Goal: Task Accomplishment & Management: Complete application form

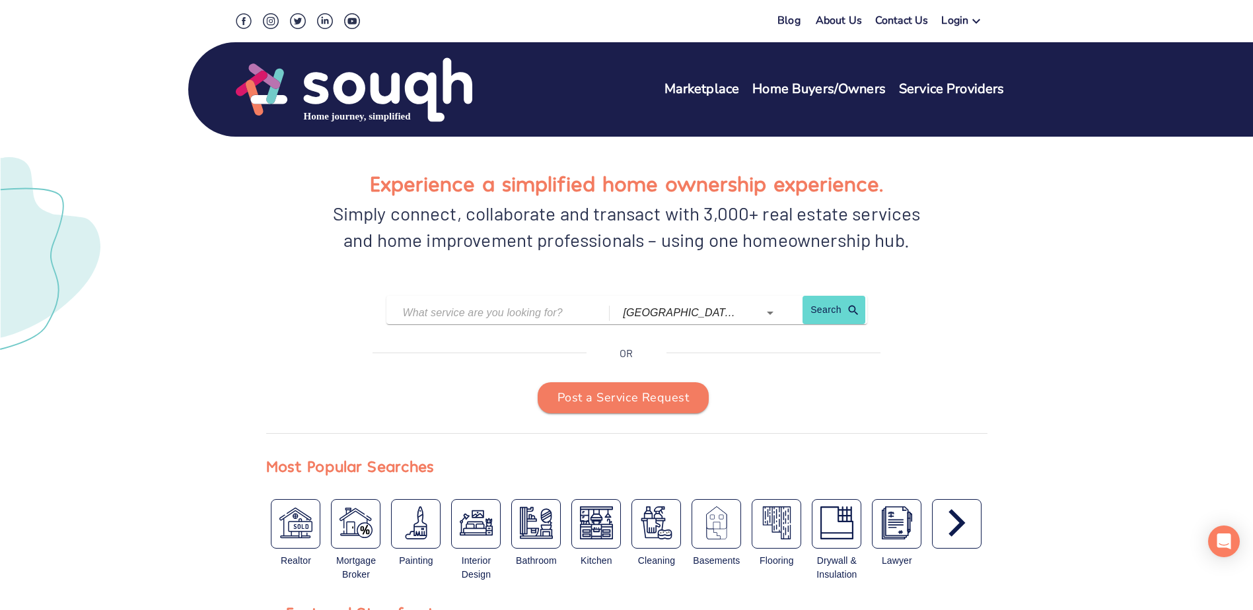
click at [963, 22] on div "Login" at bounding box center [954, 22] width 27 height 19
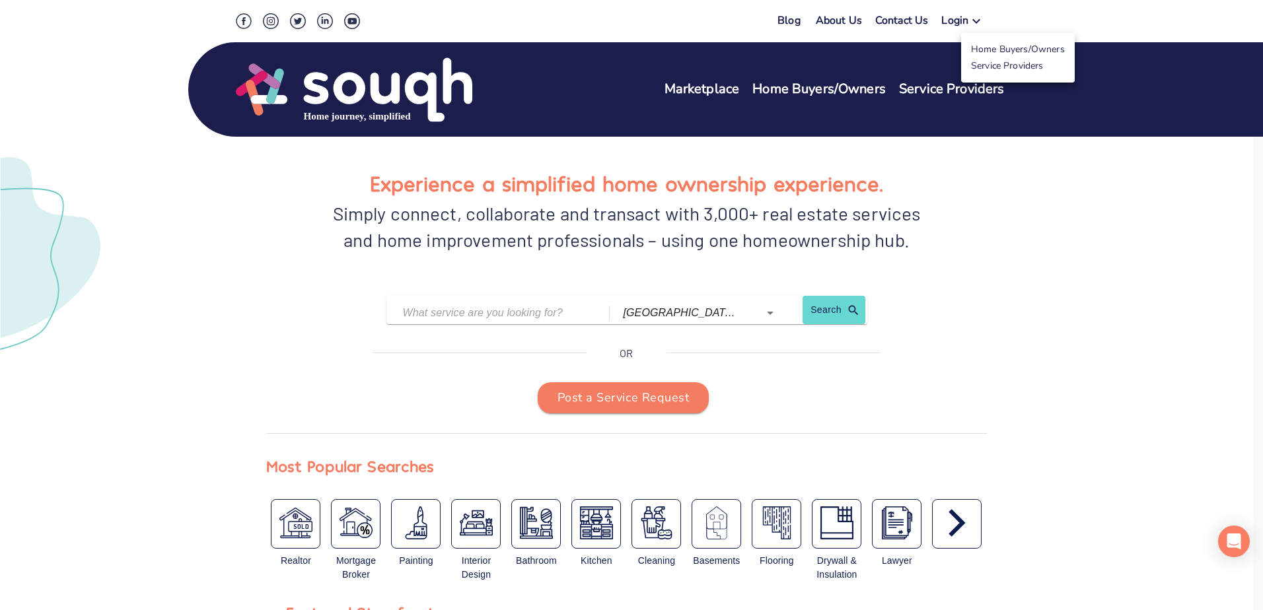
click at [988, 69] on link "Service Providers" at bounding box center [1007, 65] width 73 height 13
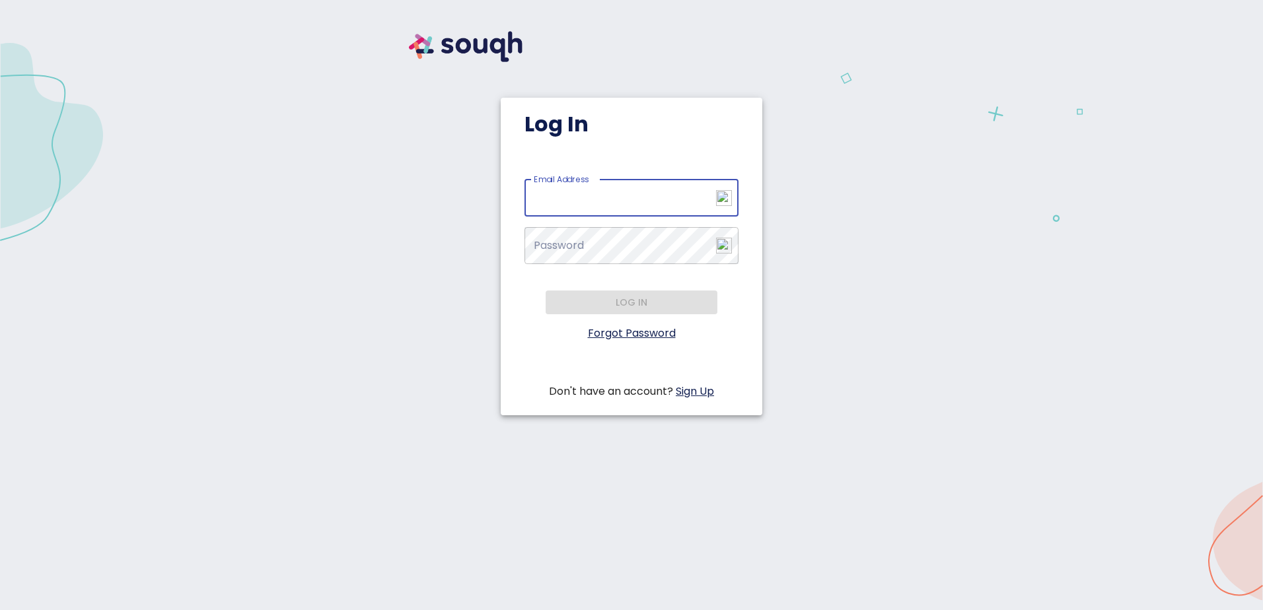
click at [601, 194] on input "Email Address   *" at bounding box center [632, 198] width 214 height 37
paste input "janiceclarkproperties@gmail.com"
click at [549, 198] on input "janiceclarkproperties@gmail.com" at bounding box center [632, 198] width 214 height 37
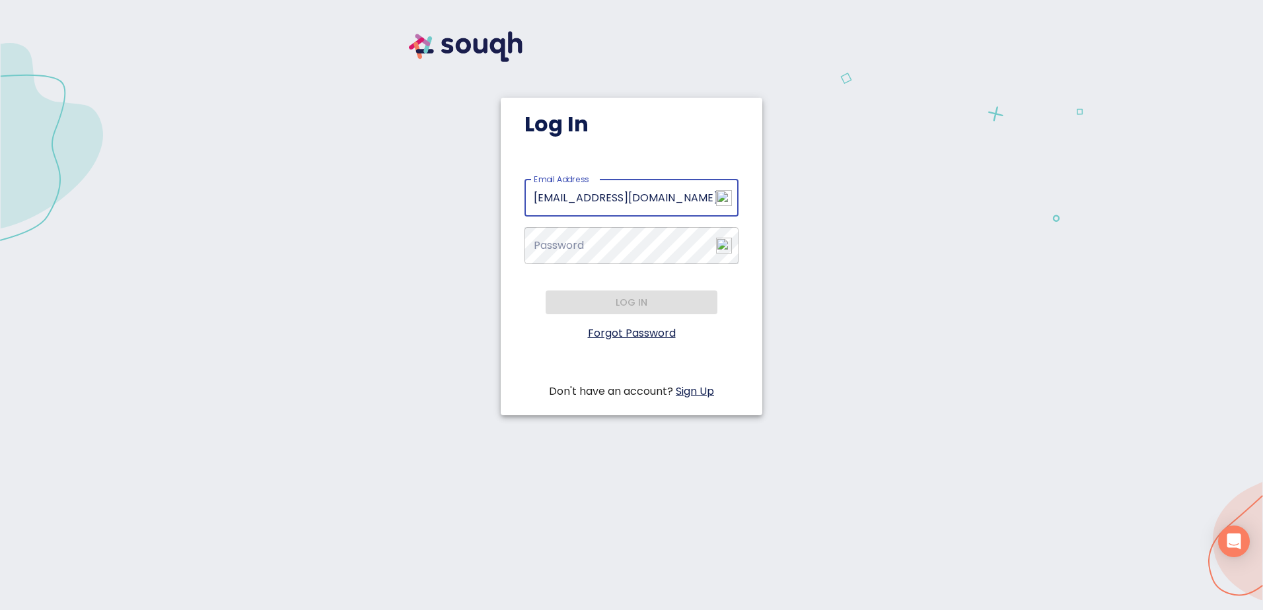
type input "janiceclarkproperties@gmail.com"
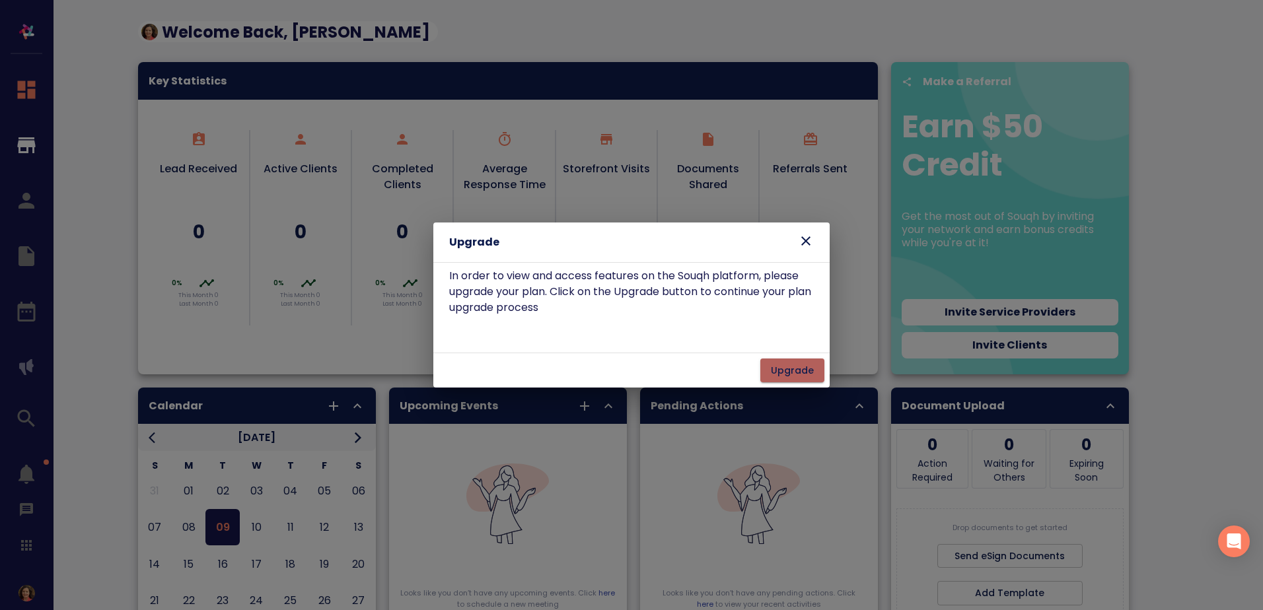
click at [795, 367] on span "Upgrade" at bounding box center [792, 371] width 43 height 17
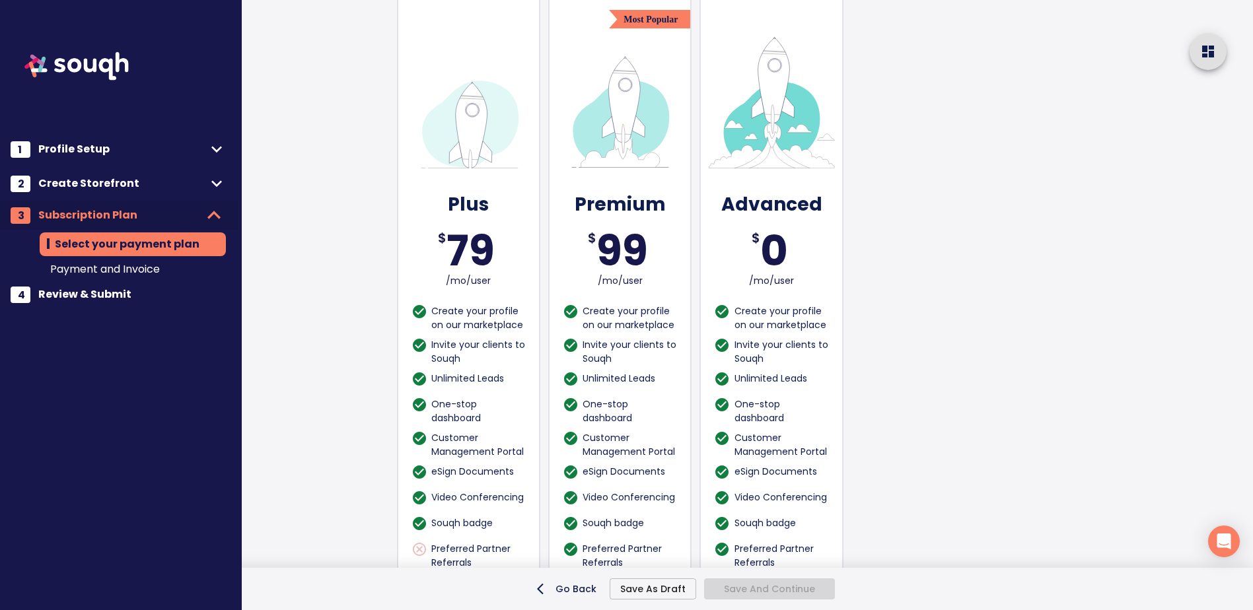
scroll to position [396, 0]
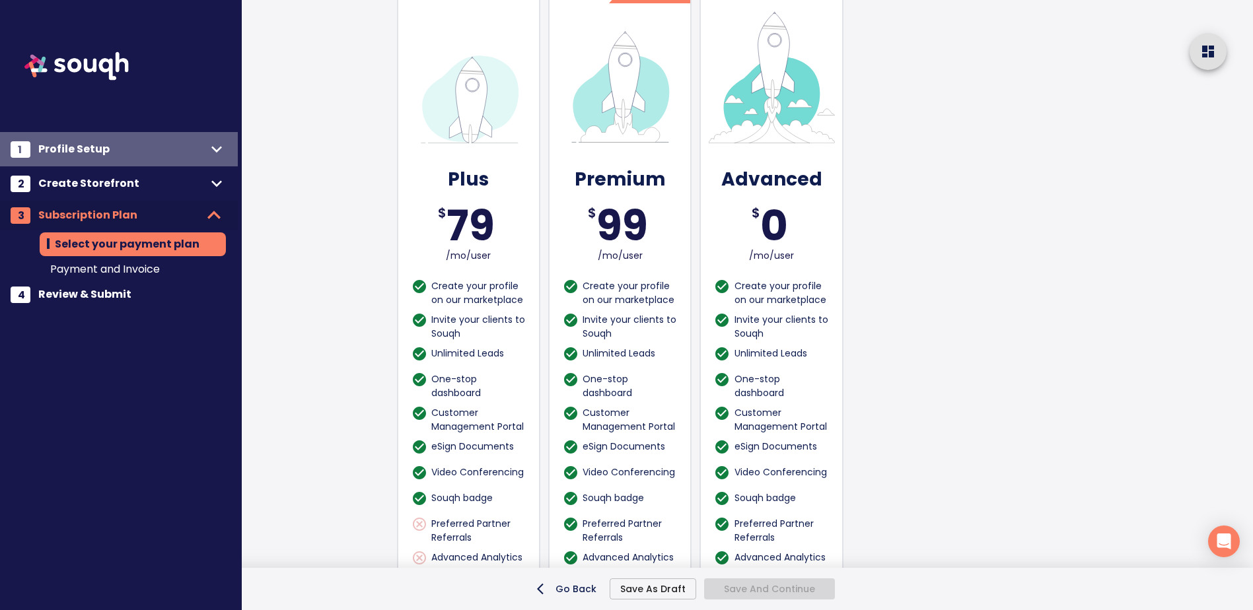
click at [63, 146] on span "Profile Setup" at bounding box center [122, 149] width 168 height 18
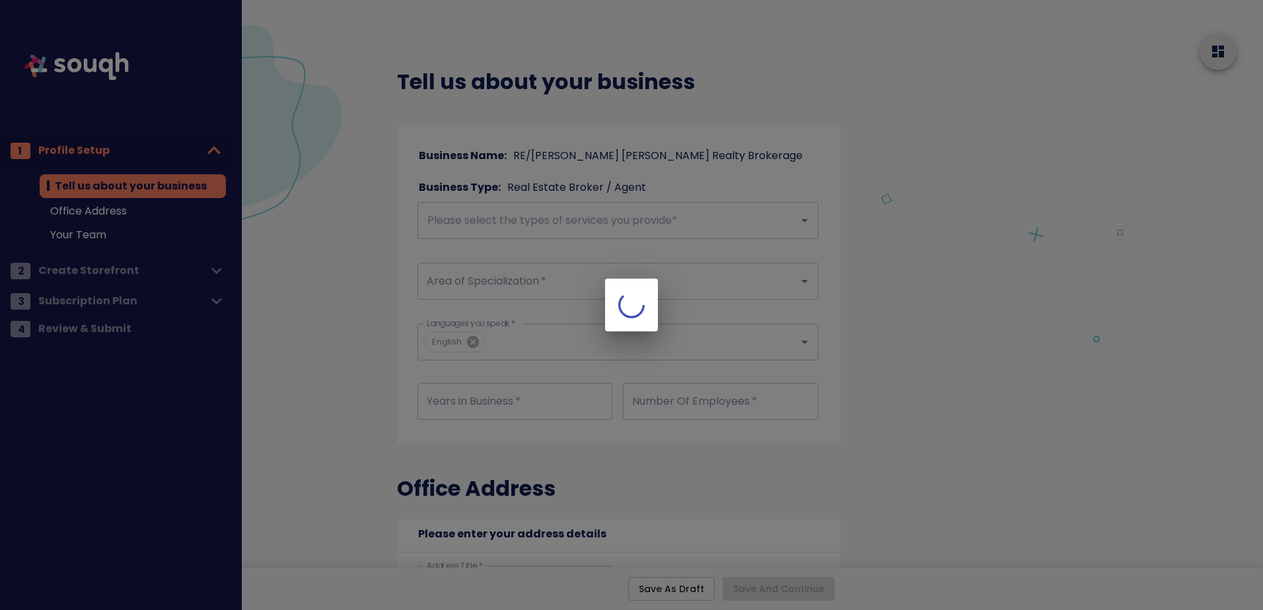
type input "4"
type input "1"
type input "[STREET_ADDRESS]"
type input "Unit: 200"
type input "[GEOGRAPHIC_DATA]"
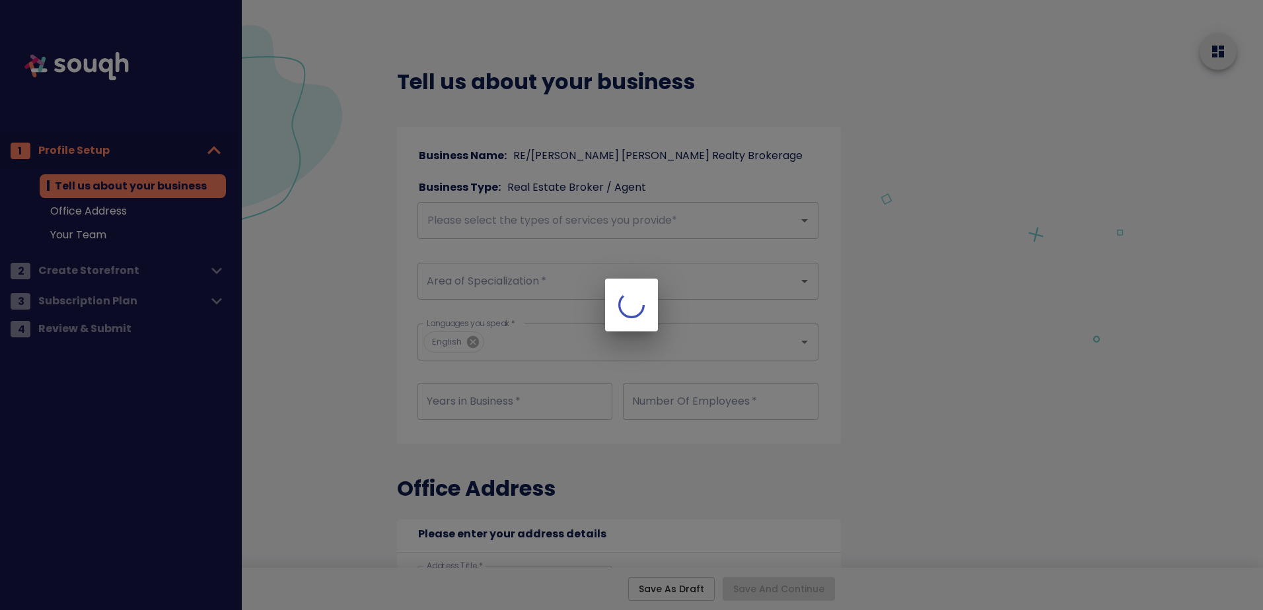
type input "Barrie"
type input "L4M 3B5"
type input "[STREET_ADDRESS]"
type input "Unit: 200"
type input "[GEOGRAPHIC_DATA]"
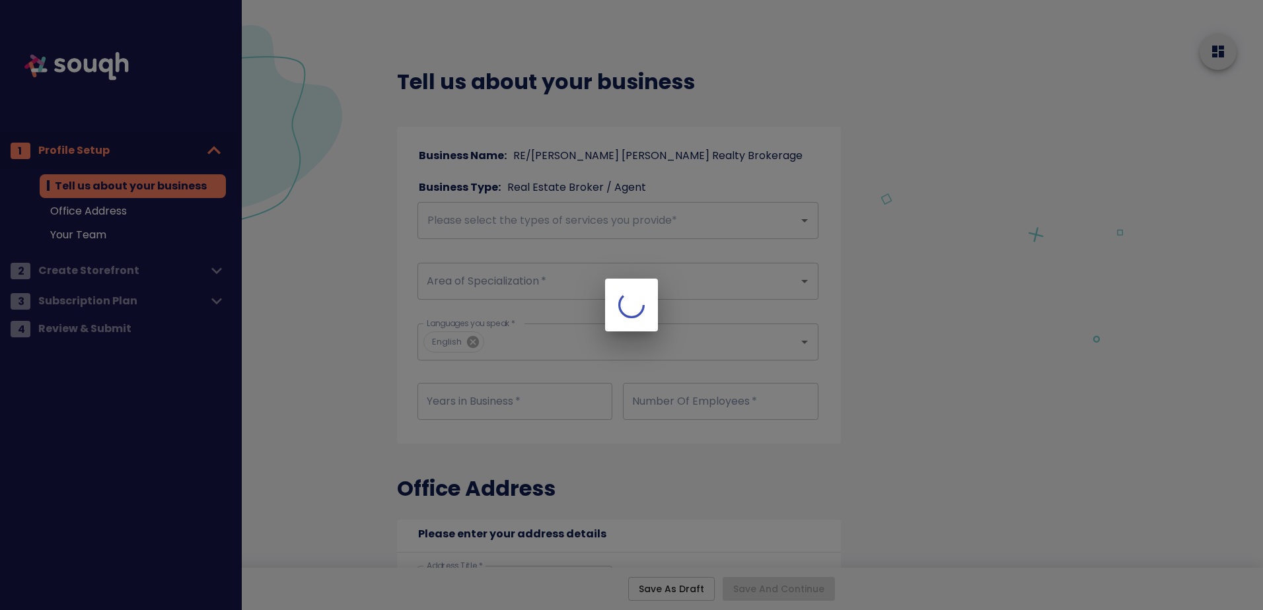
type input "Barrie"
type input "L4M 3B5"
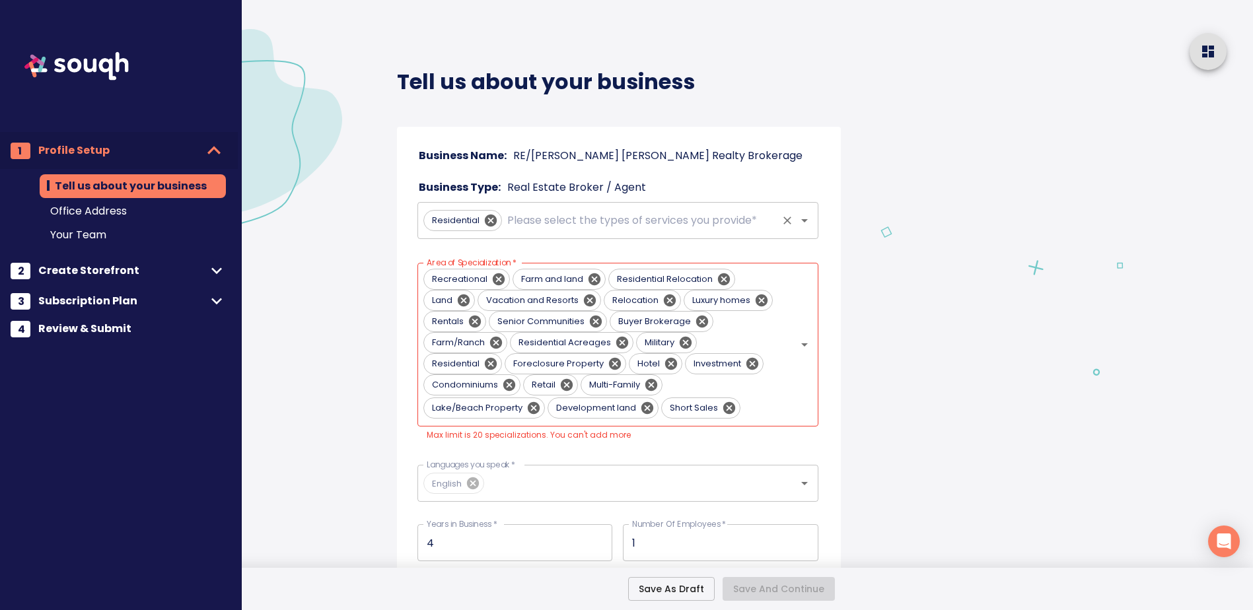
click at [704, 219] on input "text" at bounding box center [640, 220] width 271 height 25
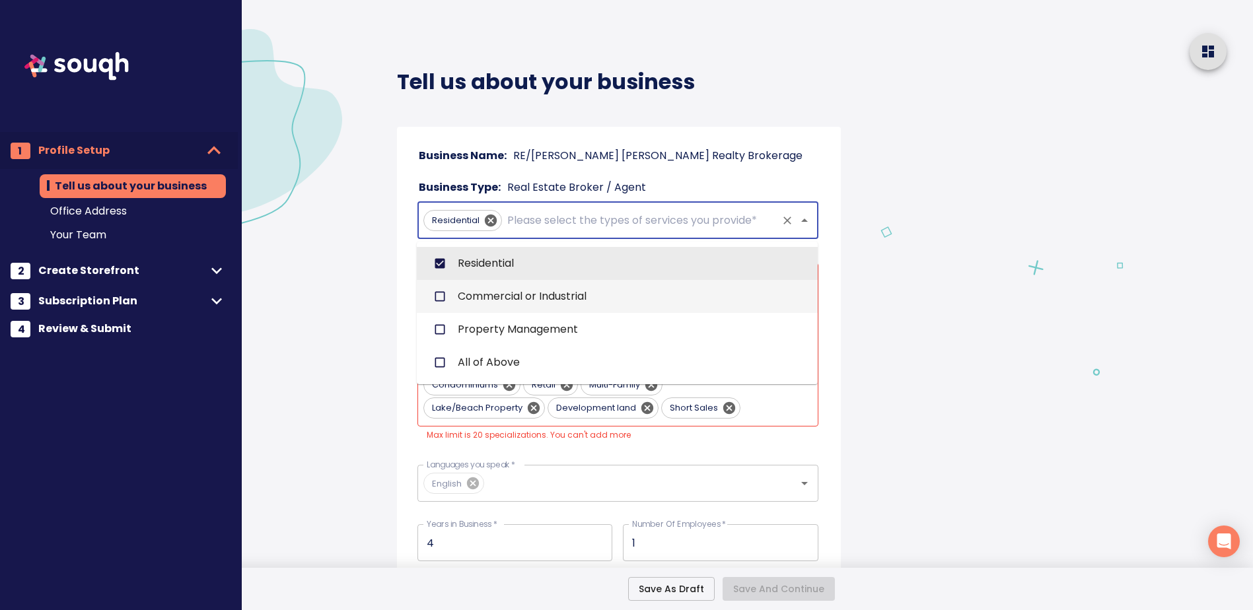
click at [443, 296] on input "checkbox" at bounding box center [439, 296] width 25 height 25
click at [680, 227] on input "text" at bounding box center [710, 220] width 131 height 25
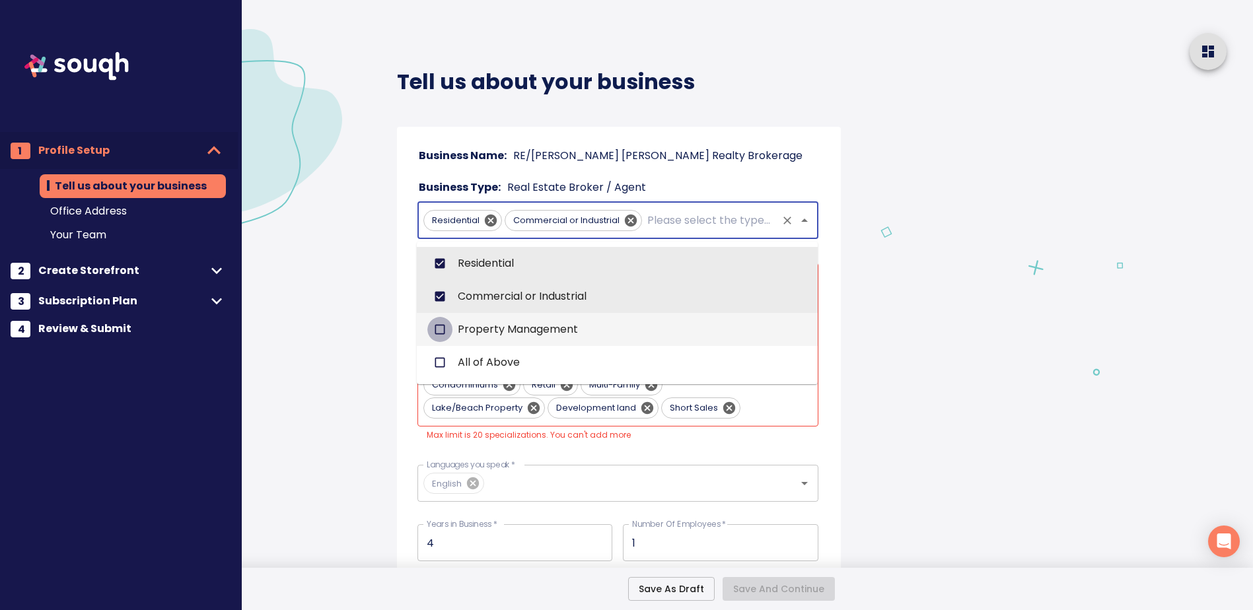
click at [437, 330] on input "checkbox" at bounding box center [439, 329] width 25 height 25
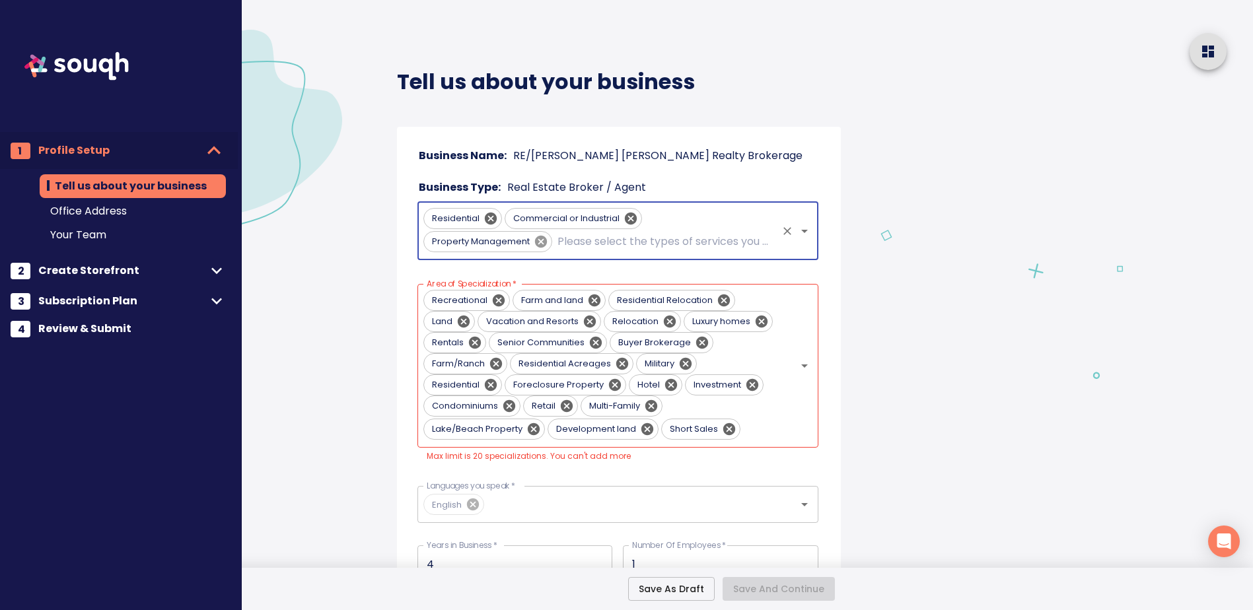
click at [548, 235] on icon at bounding box center [541, 242] width 15 height 15
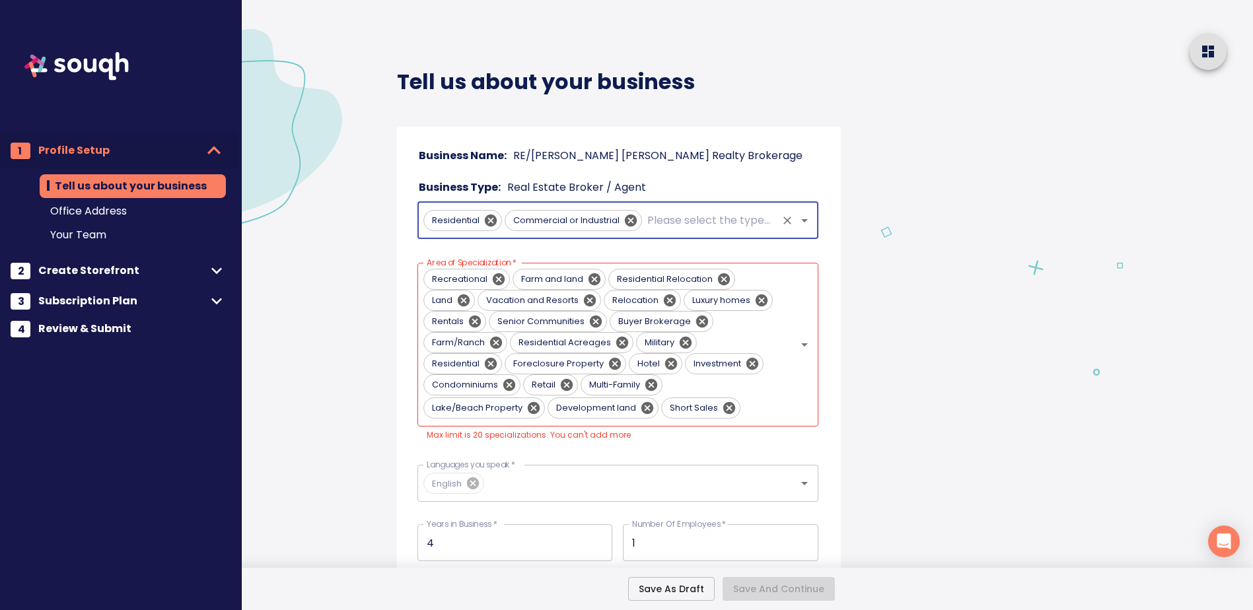
click at [688, 222] on input "text" at bounding box center [710, 220] width 131 height 25
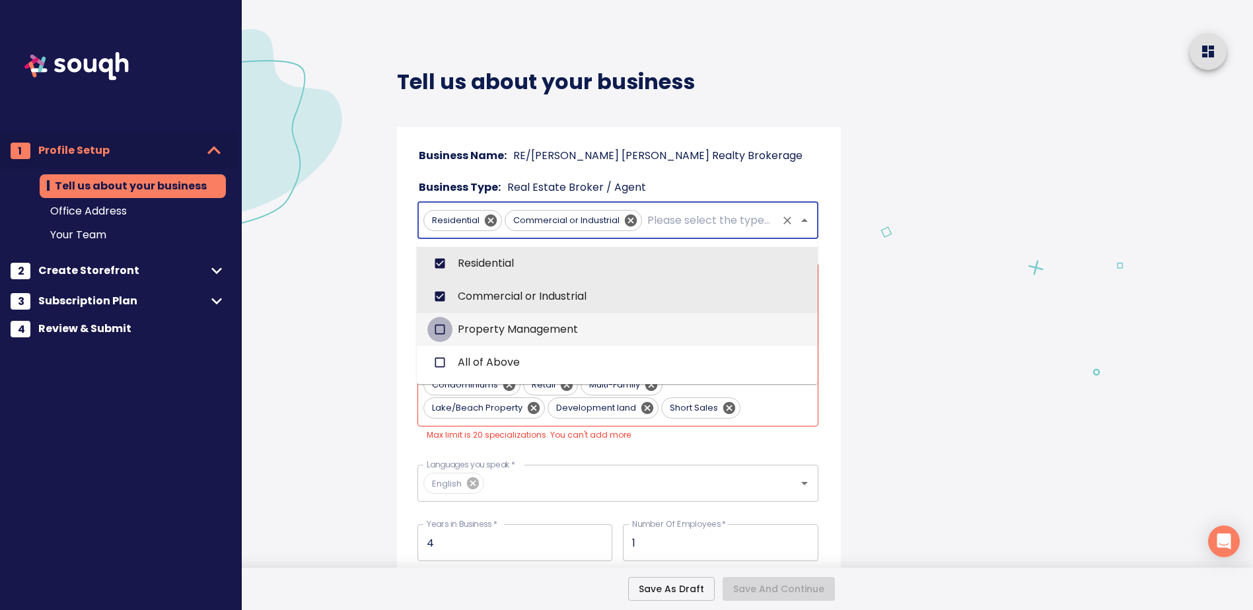
click at [440, 329] on input "checkbox" at bounding box center [439, 329] width 25 height 25
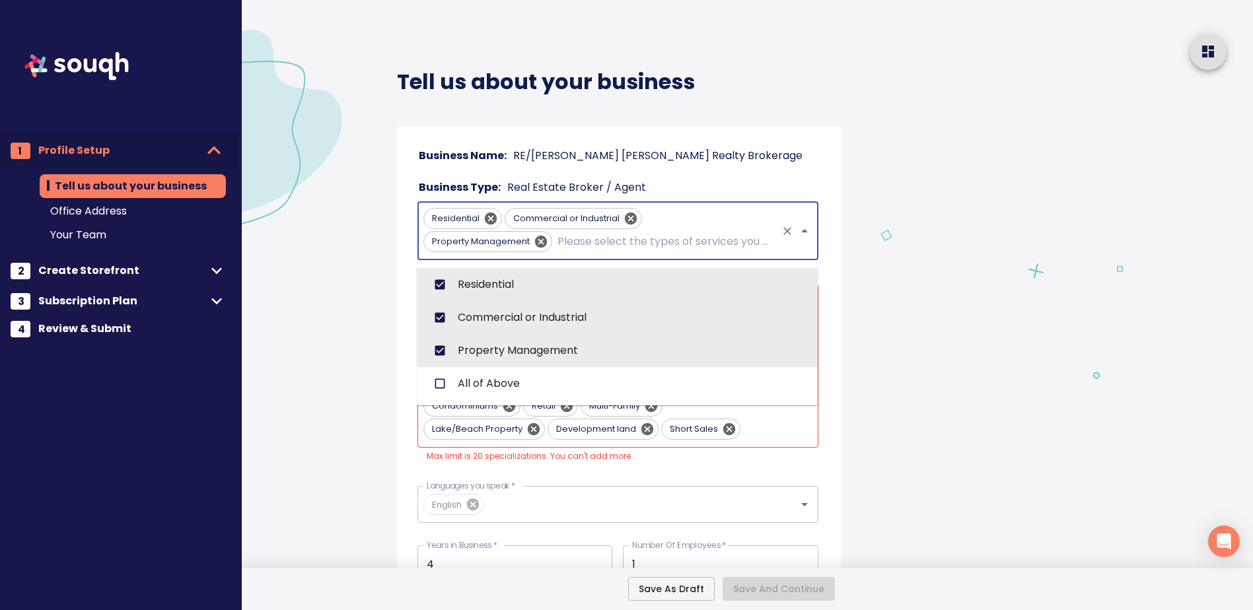
click at [664, 252] on input "text" at bounding box center [665, 241] width 221 height 25
click at [435, 380] on input "checkbox" at bounding box center [439, 383] width 25 height 25
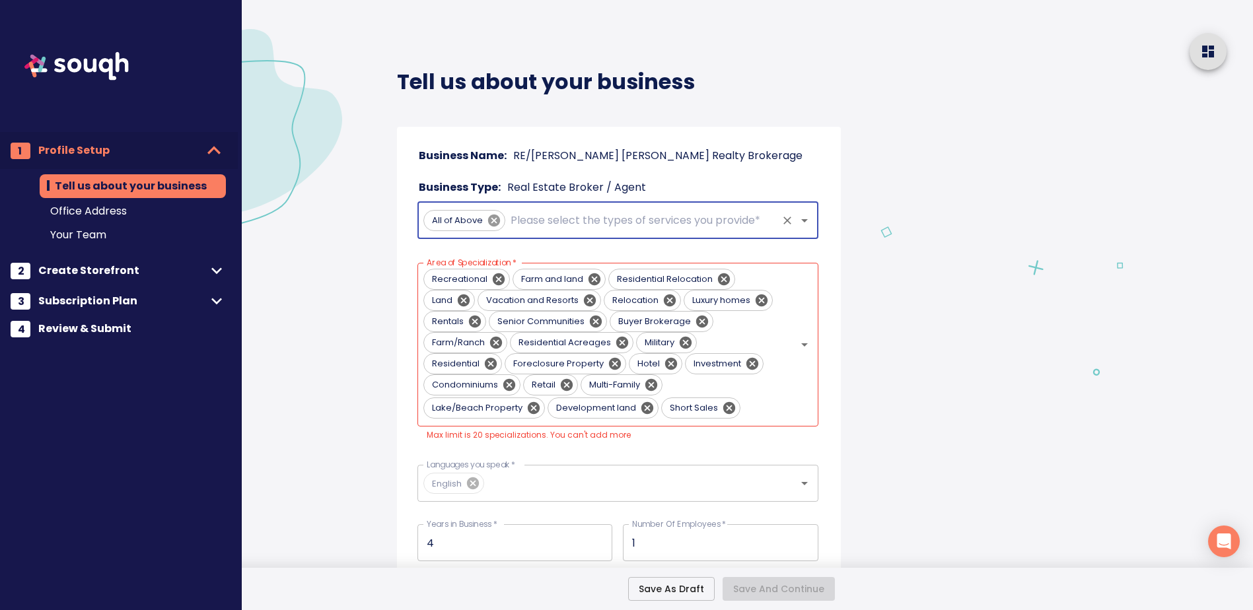
click at [490, 223] on icon at bounding box center [494, 220] width 12 height 12
click at [514, 222] on input "text" at bounding box center [599, 220] width 352 height 25
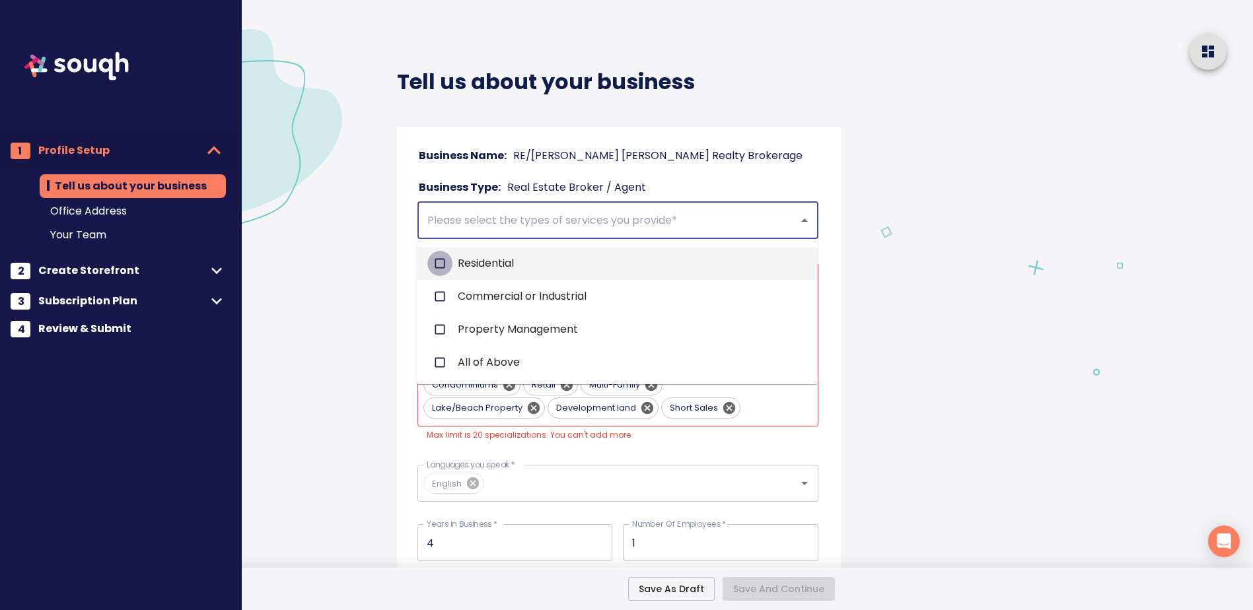
click at [441, 265] on input "checkbox" at bounding box center [439, 263] width 25 height 25
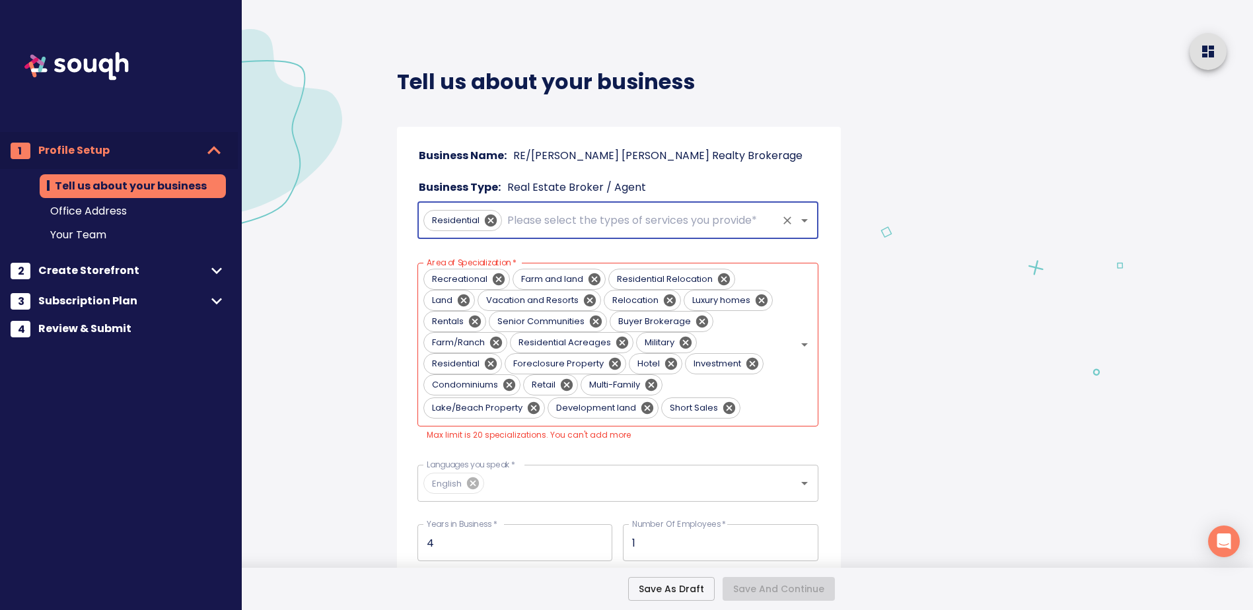
click at [522, 226] on input "text" at bounding box center [640, 220] width 271 height 25
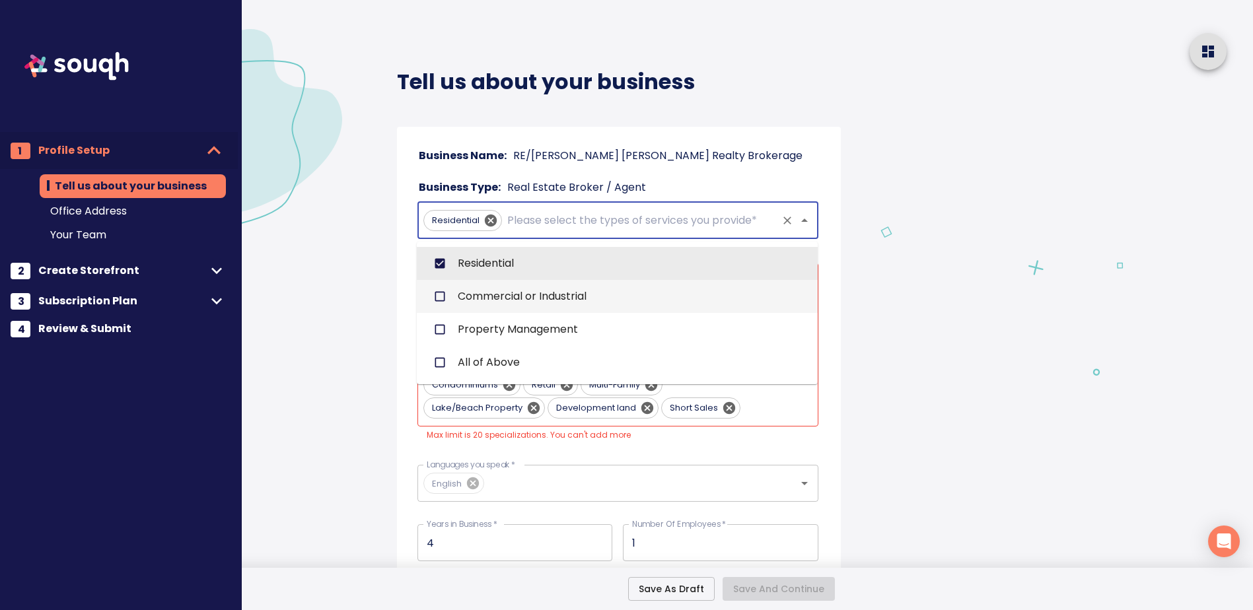
click at [447, 295] on input "checkbox" at bounding box center [439, 296] width 25 height 25
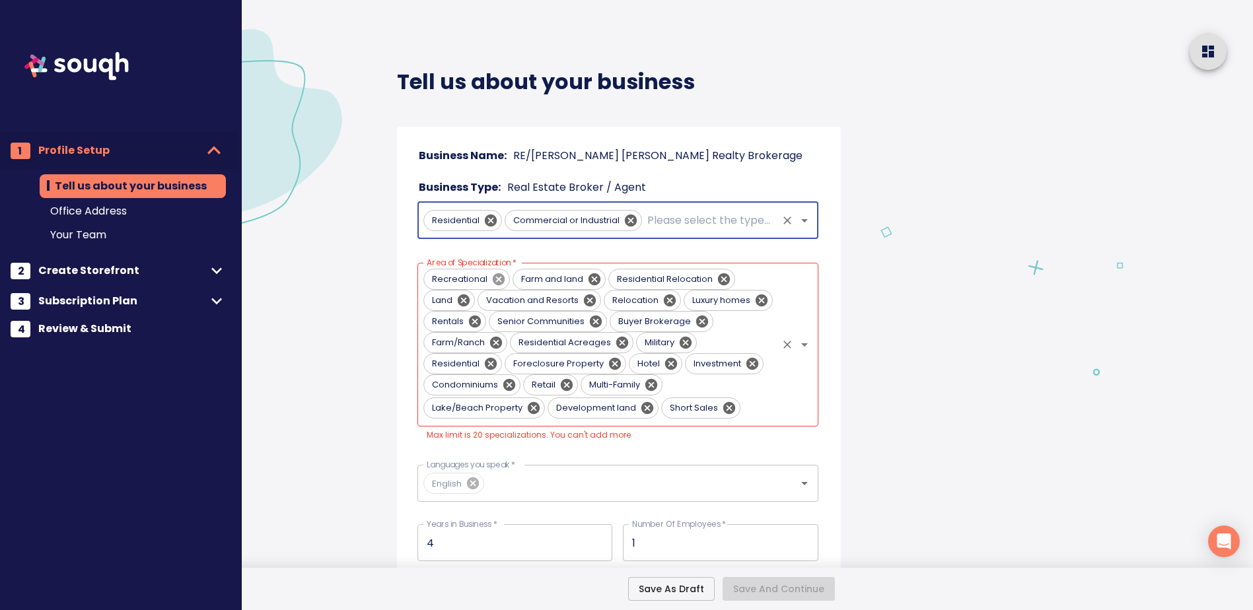
click at [495, 280] on icon at bounding box center [498, 279] width 12 height 12
click at [636, 283] on icon at bounding box center [634, 279] width 12 height 12
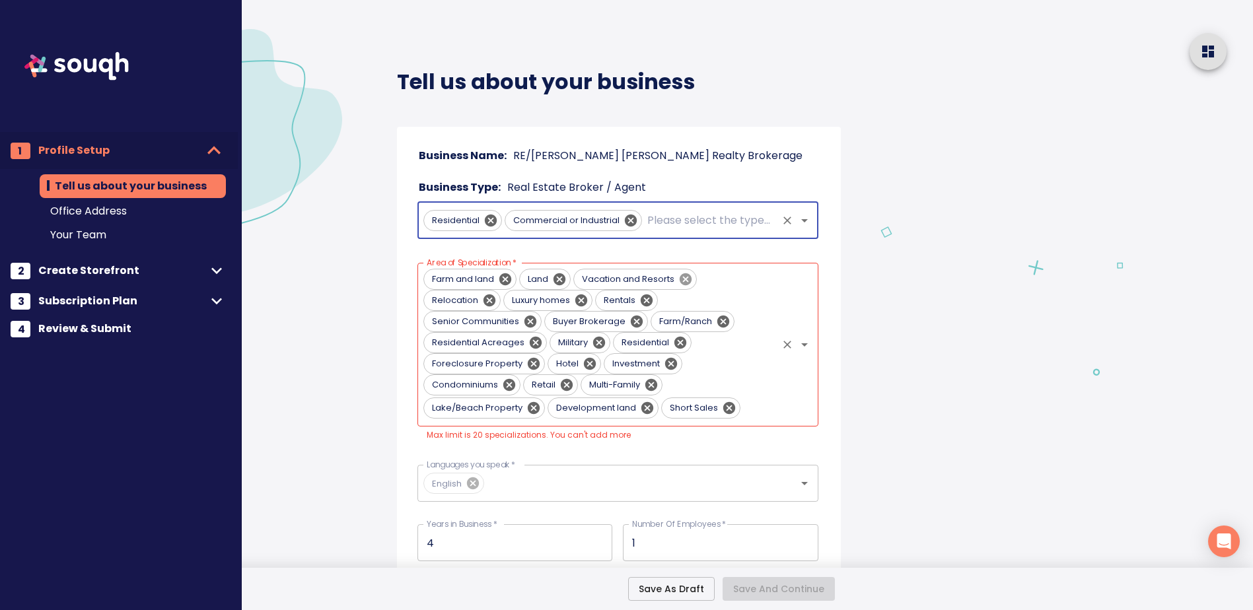
click at [687, 280] on icon at bounding box center [685, 279] width 15 height 15
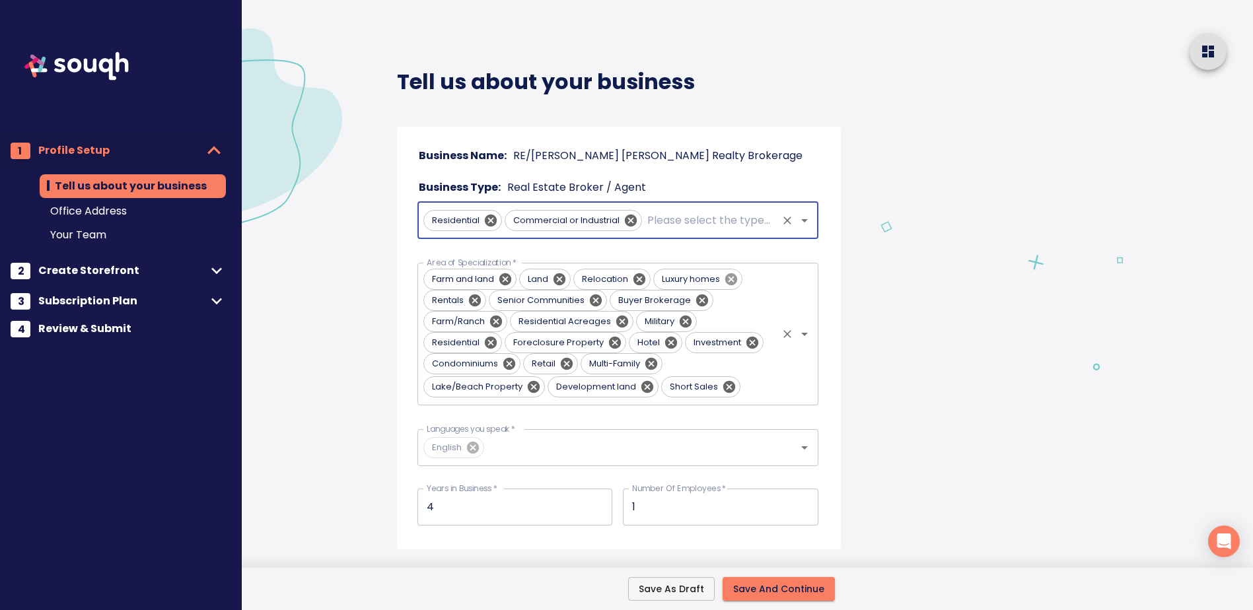
click at [731, 279] on icon at bounding box center [731, 279] width 15 height 15
click at [702, 277] on icon at bounding box center [705, 279] width 15 height 15
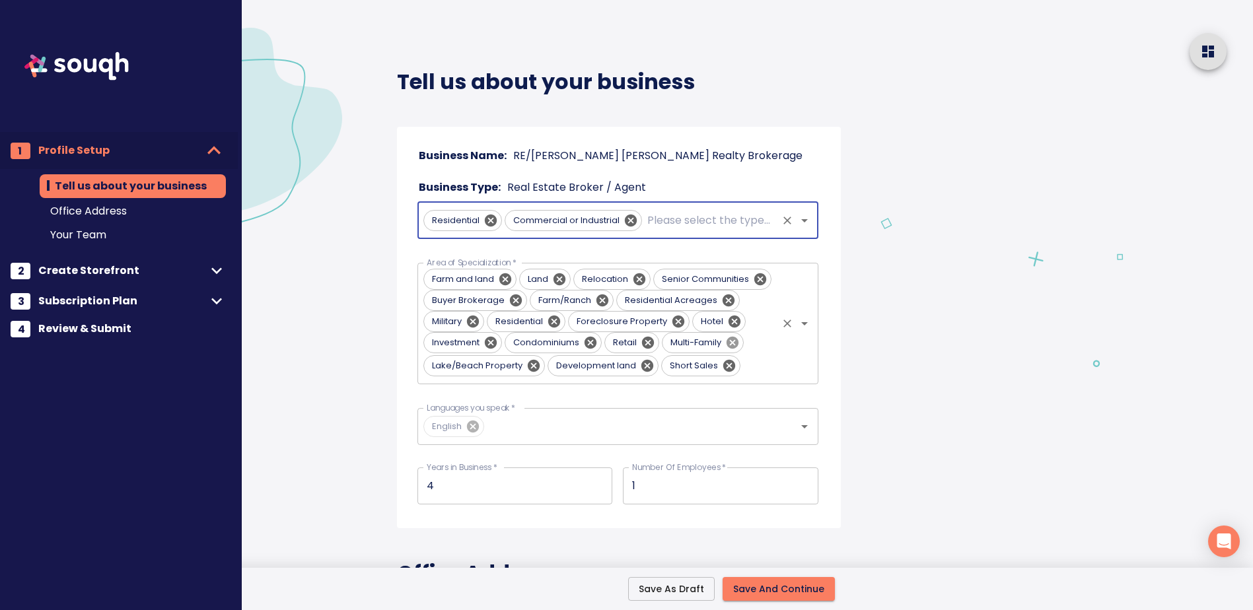
click at [735, 344] on icon at bounding box center [732, 342] width 12 height 12
click at [648, 366] on icon at bounding box center [647, 365] width 12 height 12
click at [615, 367] on icon at bounding box center [615, 366] width 15 height 15
click at [784, 221] on icon "Clear" at bounding box center [787, 220] width 13 height 13
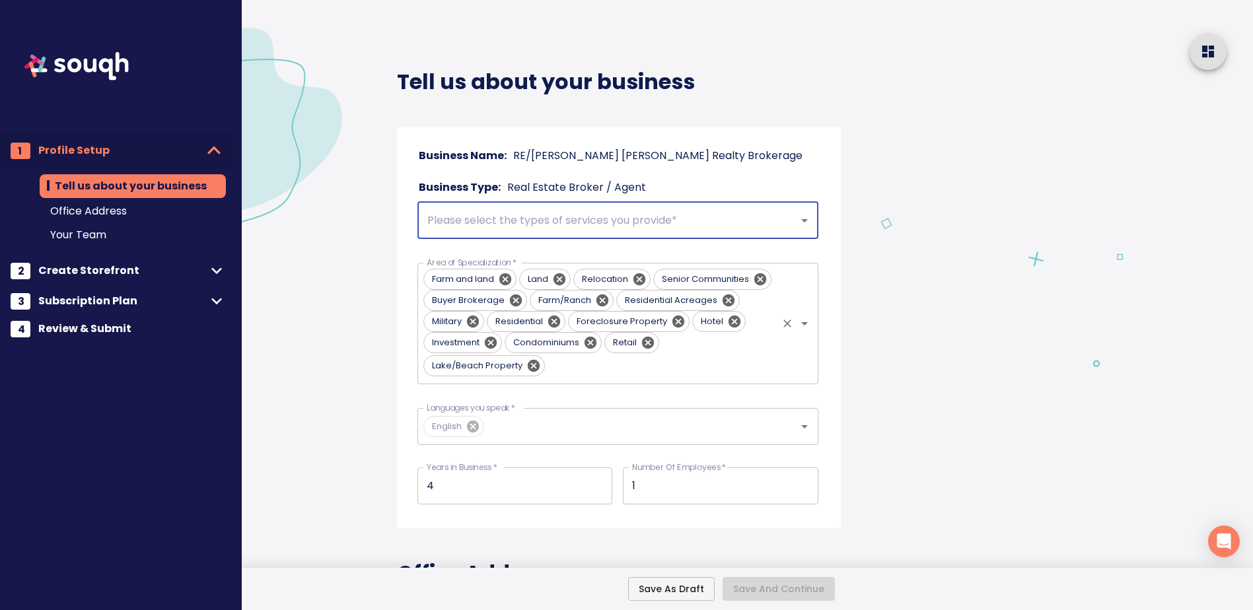
click at [774, 346] on div "Farm and land Land Relocation Senior Communities Buyer Brokerage Farm/Ranch Res…" at bounding box center [618, 324] width 401 height 122
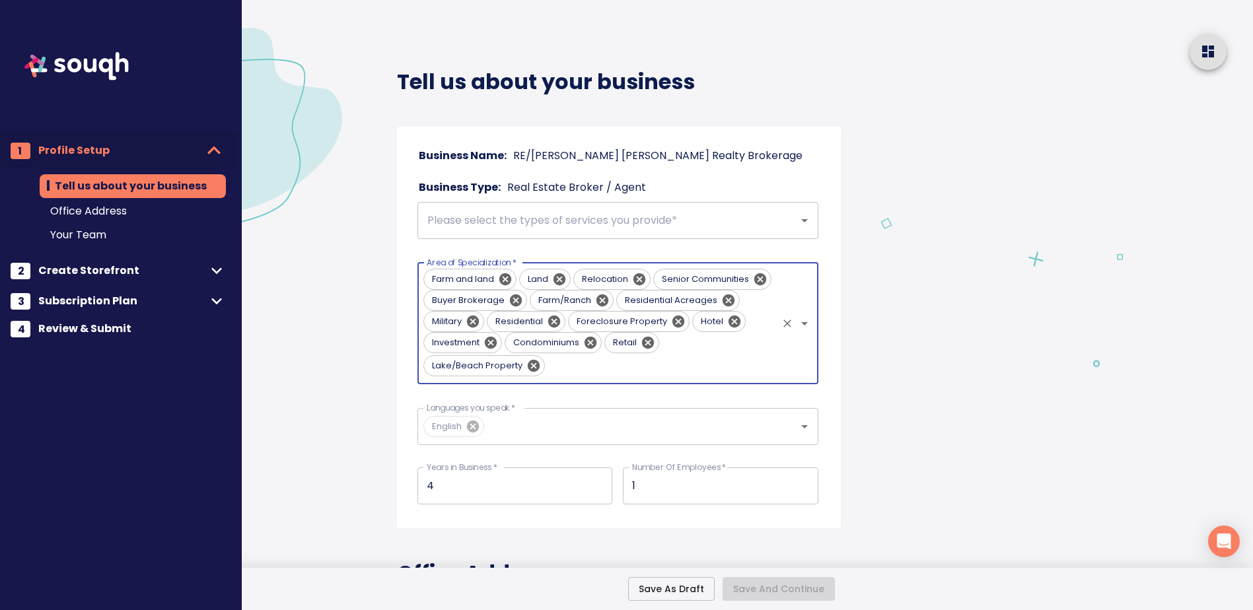
click at [597, 373] on input "Area of Specialization   *" at bounding box center [662, 365] width 228 height 25
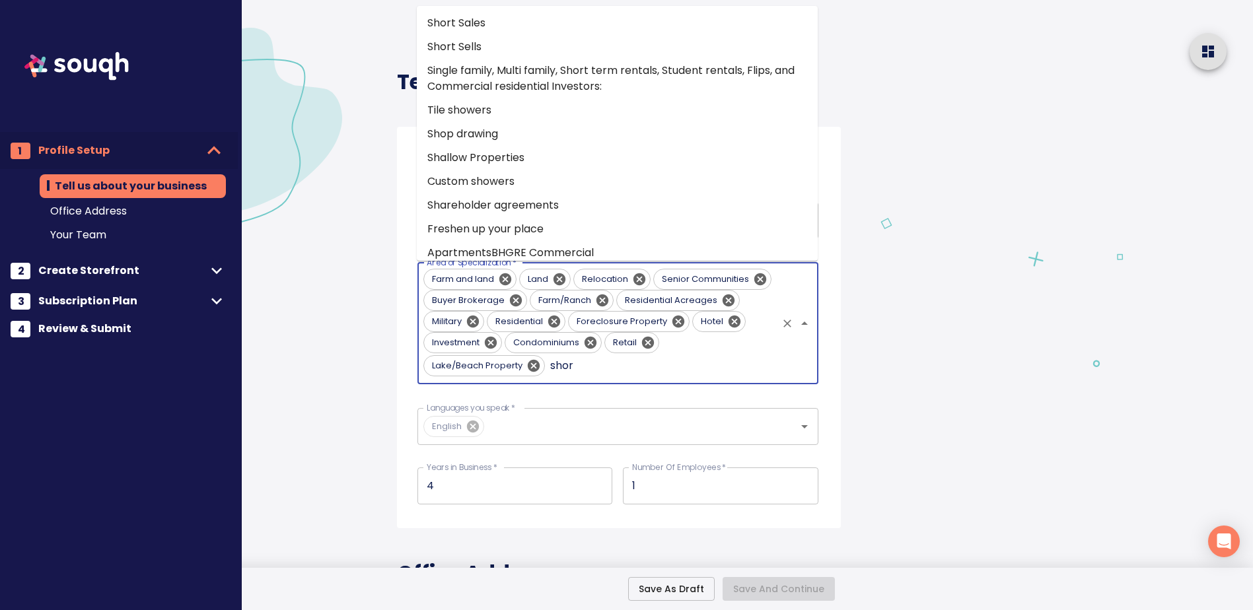
type input "short"
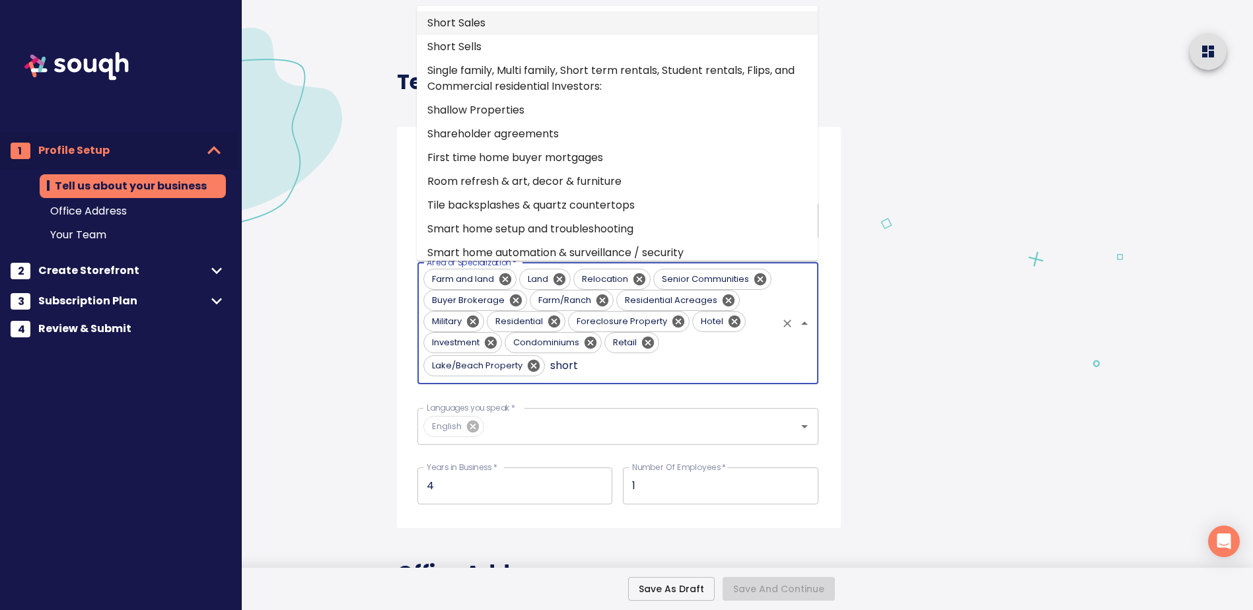
click at [510, 26] on li "Short Sales" at bounding box center [617, 23] width 401 height 24
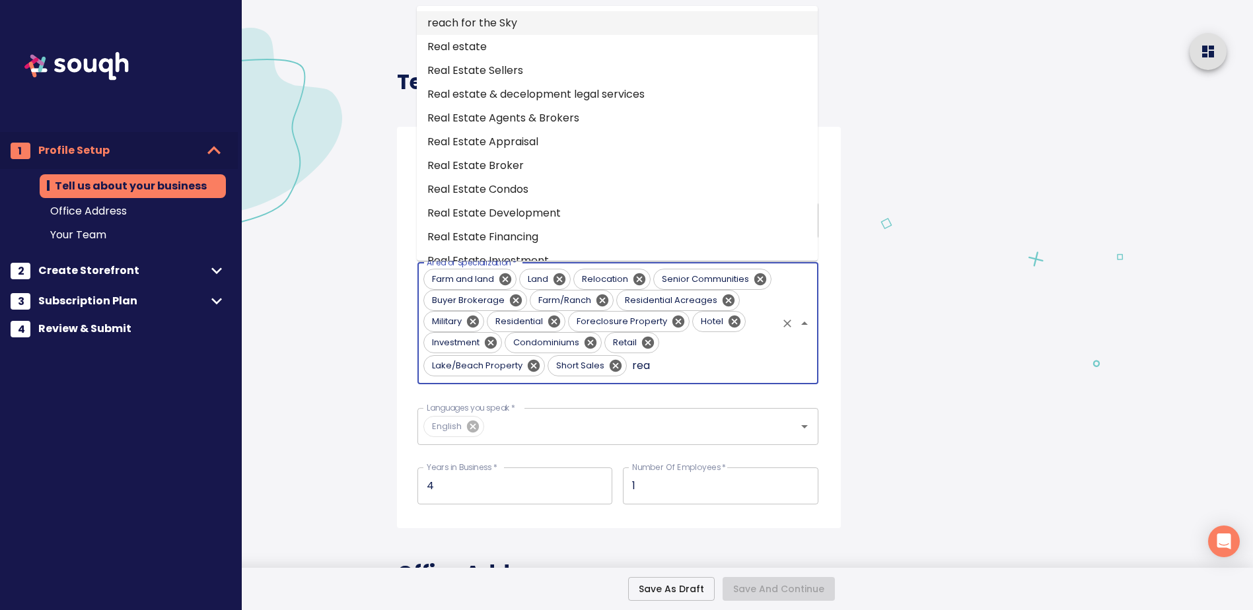
type input "real"
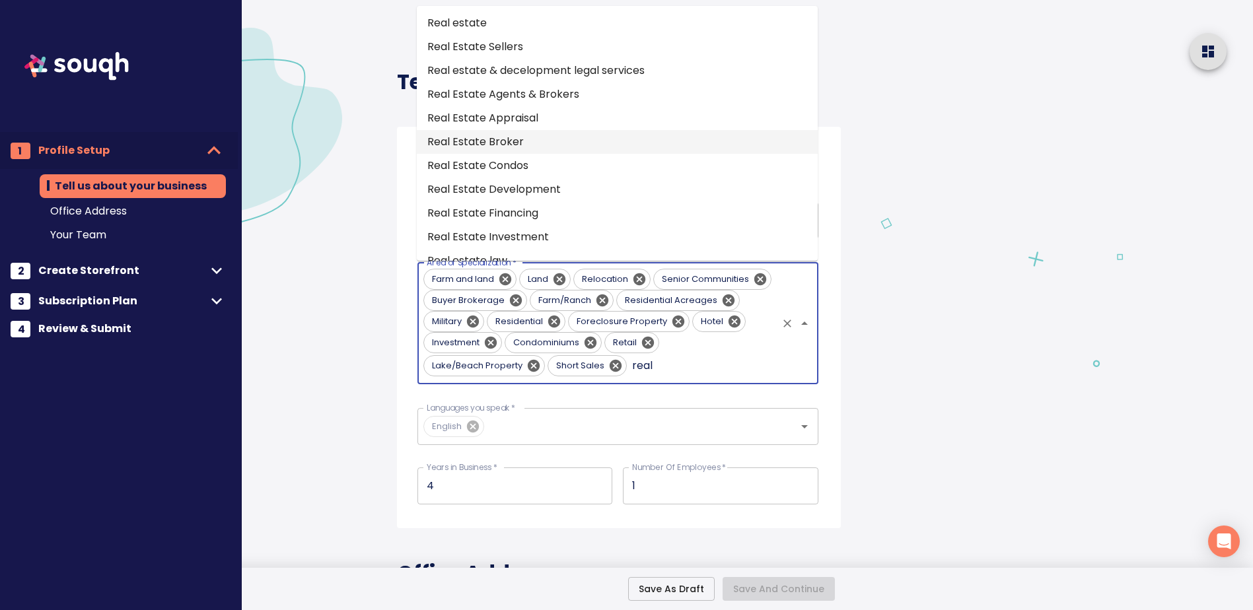
click at [487, 142] on li "Real Estate Broker" at bounding box center [617, 142] width 401 height 24
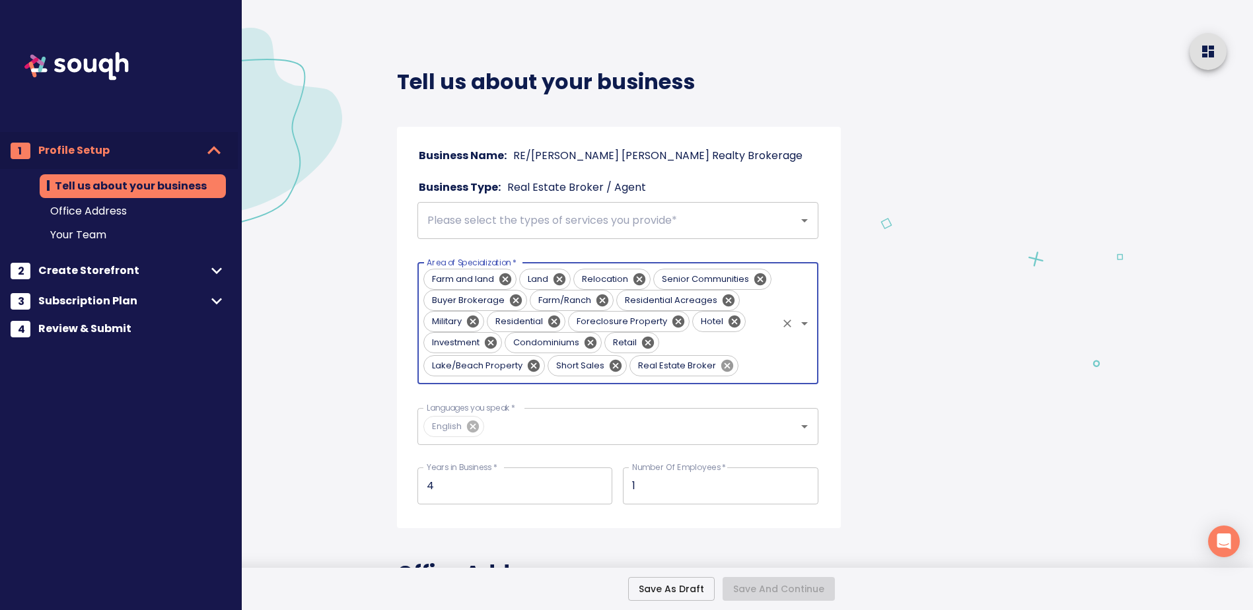
click at [723, 371] on icon at bounding box center [727, 365] width 12 height 12
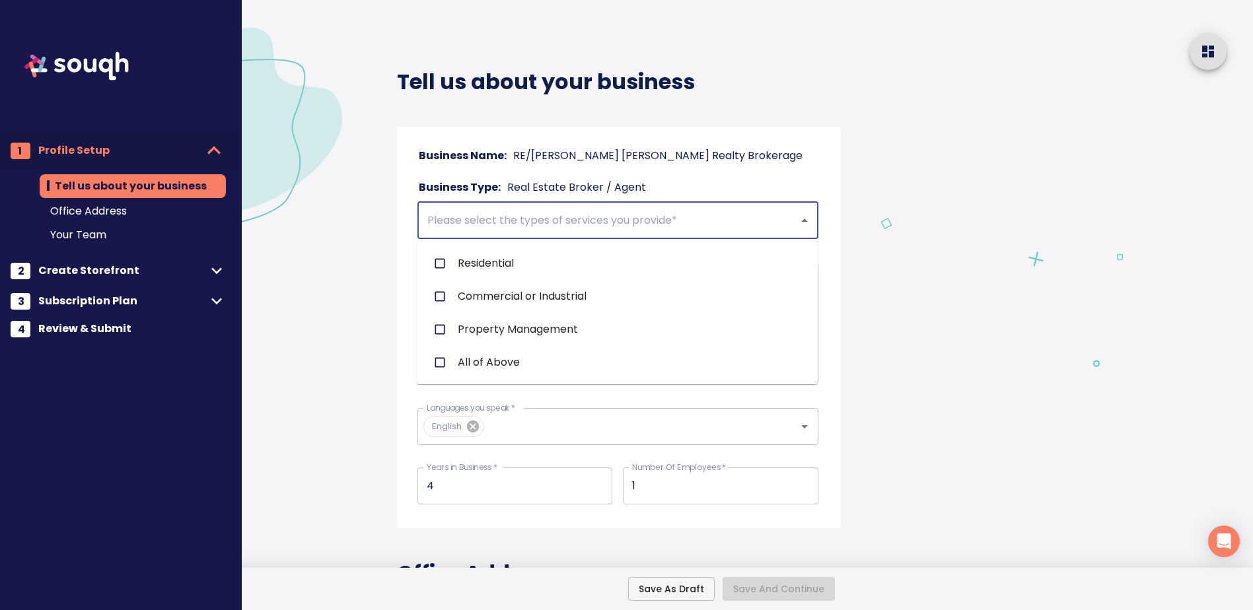
click at [495, 226] on input "text" at bounding box center [599, 220] width 352 height 25
click at [440, 265] on input "checkbox" at bounding box center [439, 263] width 25 height 25
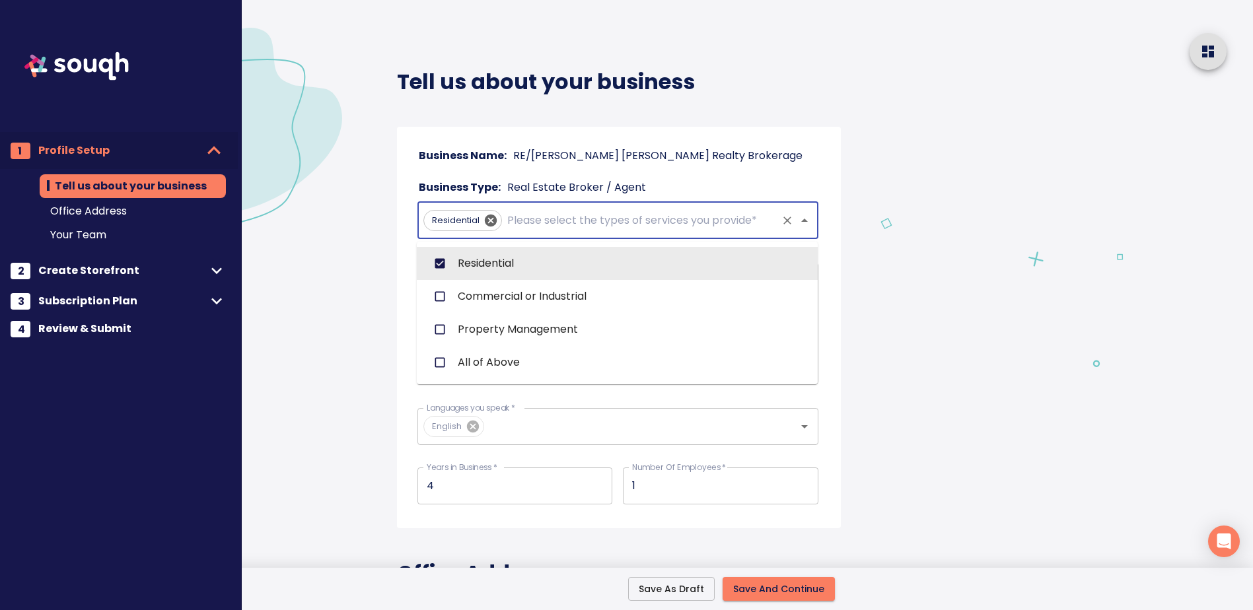
click at [528, 221] on input "text" at bounding box center [640, 220] width 271 height 25
click at [441, 299] on input "checkbox" at bounding box center [439, 296] width 25 height 25
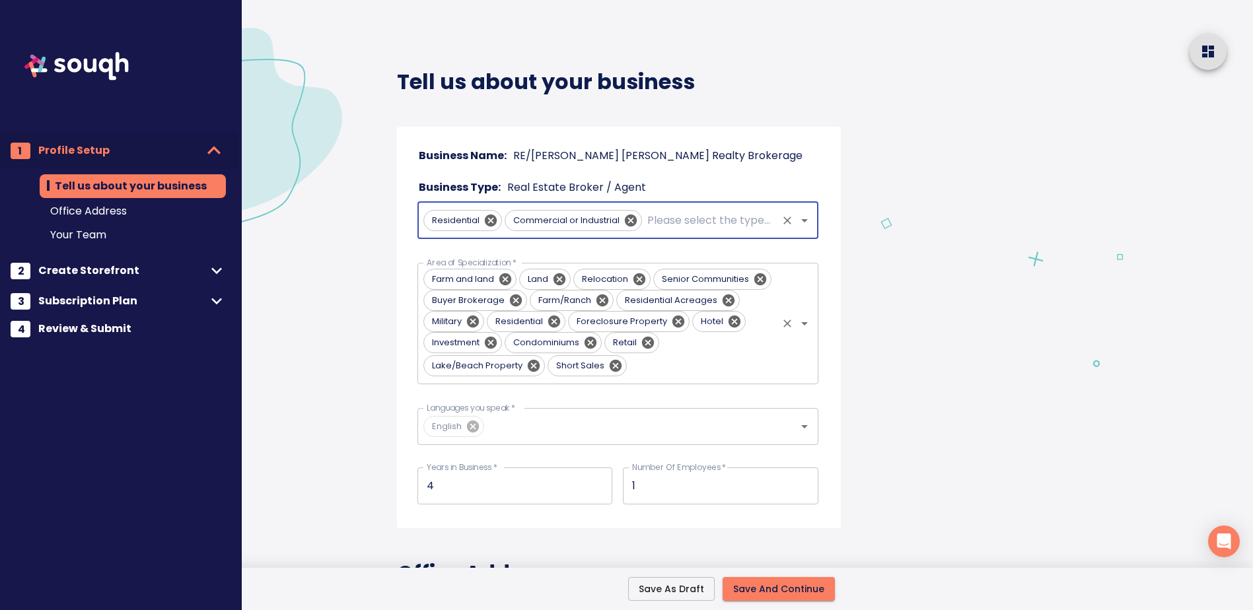
click at [803, 327] on icon "Open" at bounding box center [805, 324] width 16 height 16
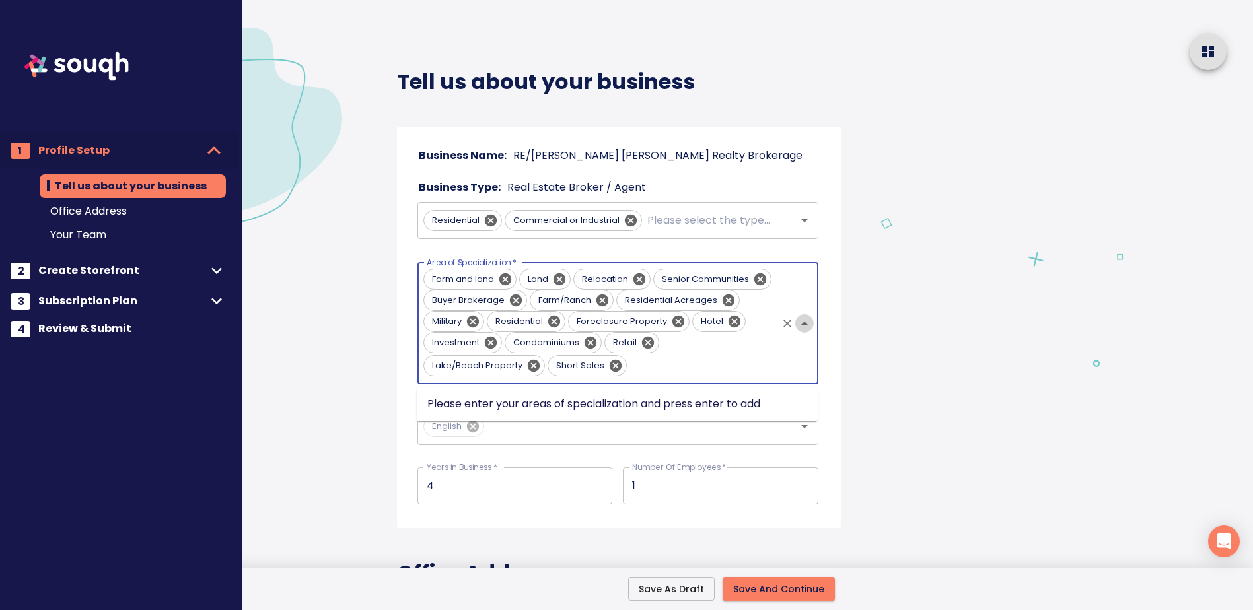
click at [805, 324] on icon "Close" at bounding box center [804, 323] width 7 height 3
click at [470, 281] on span "Farm and land" at bounding box center [463, 279] width 78 height 13
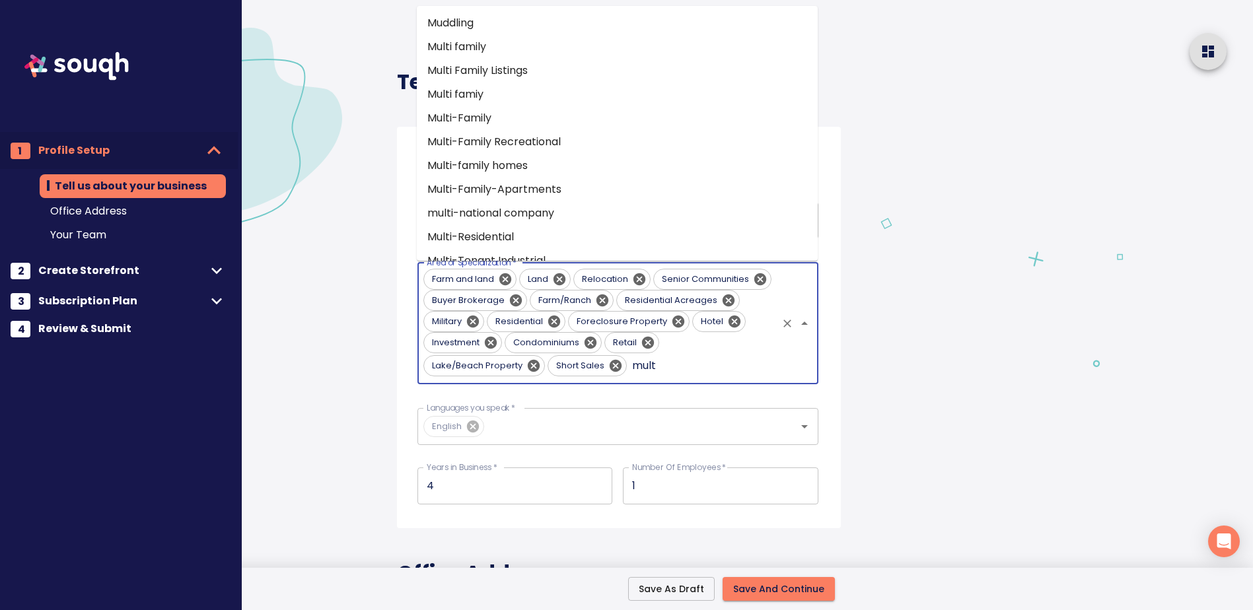
type input "multi"
click at [474, 163] on li "Multi-Family-Apartments" at bounding box center [617, 166] width 401 height 24
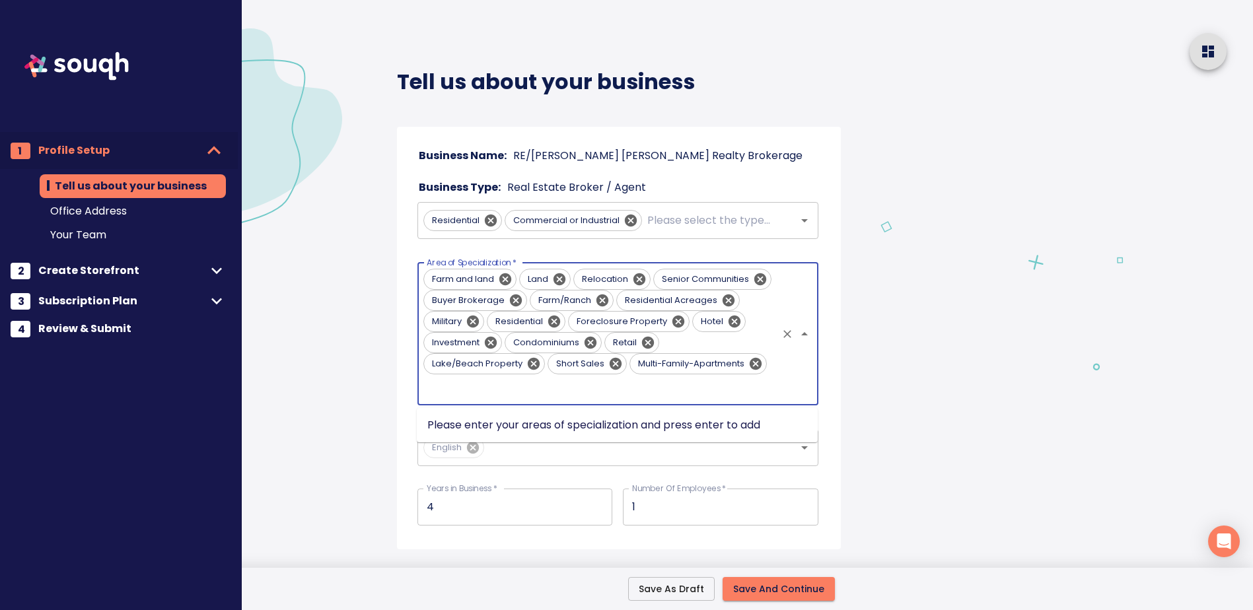
click at [622, 385] on input "Area of Specialization   *" at bounding box center [599, 387] width 352 height 25
type input ","
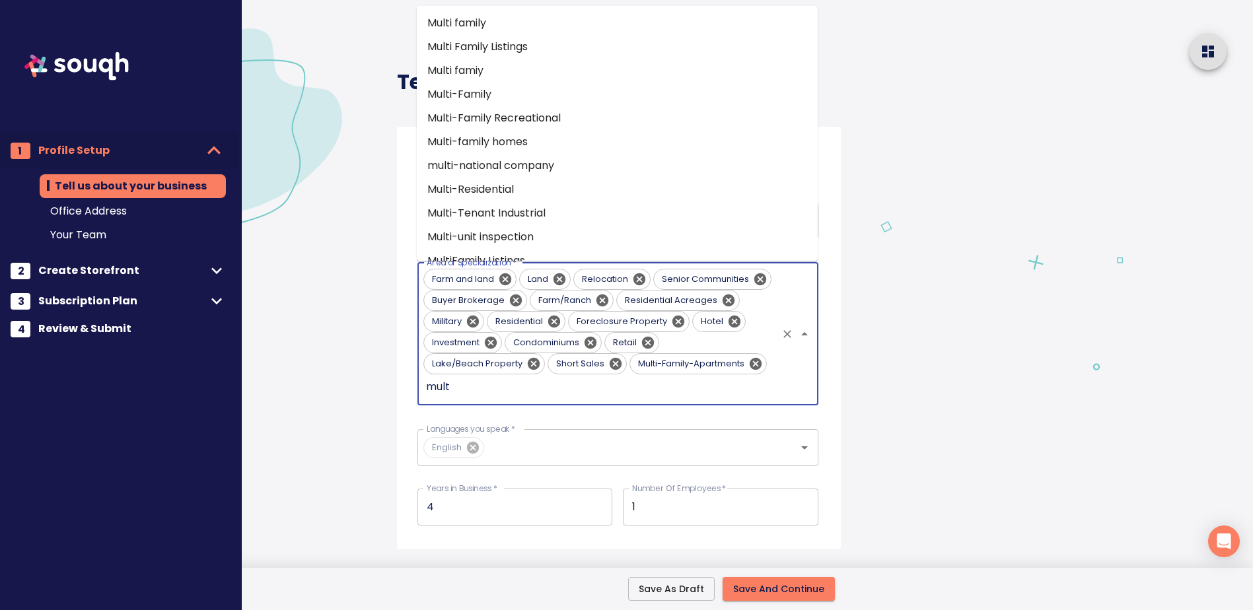
type input "multi"
click at [506, 137] on li "Multi-family homes" at bounding box center [617, 142] width 401 height 24
type input "multi"
click at [503, 171] on li "Multi-Residential" at bounding box center [617, 166] width 401 height 24
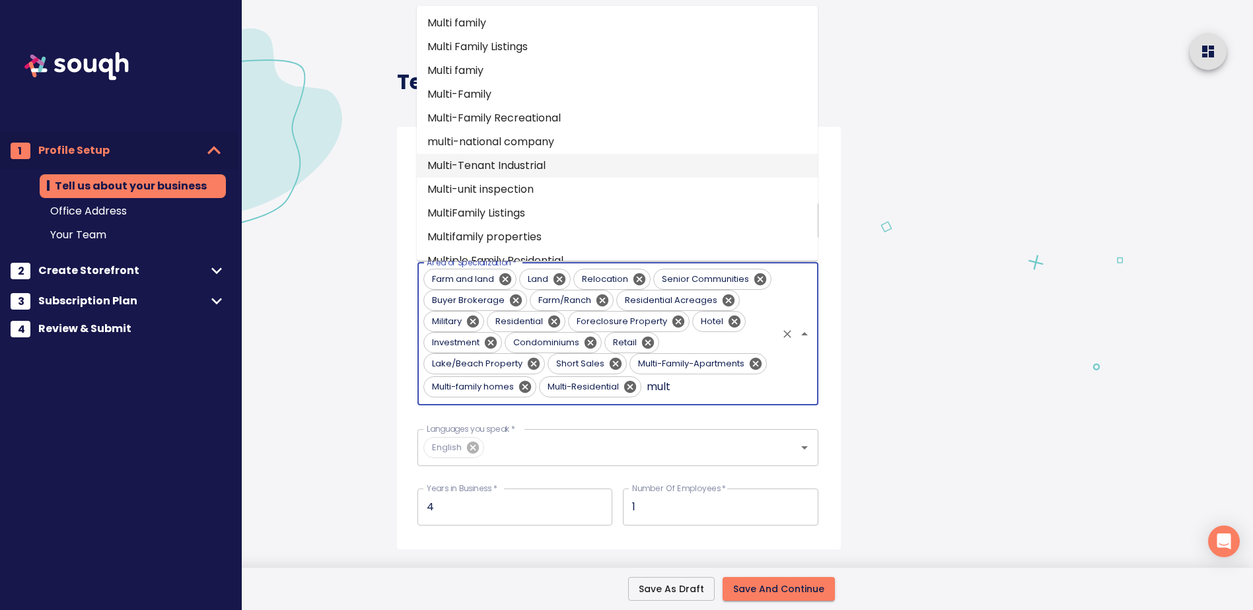
type input "multi"
click at [507, 90] on li "Multi-Family" at bounding box center [617, 95] width 401 height 24
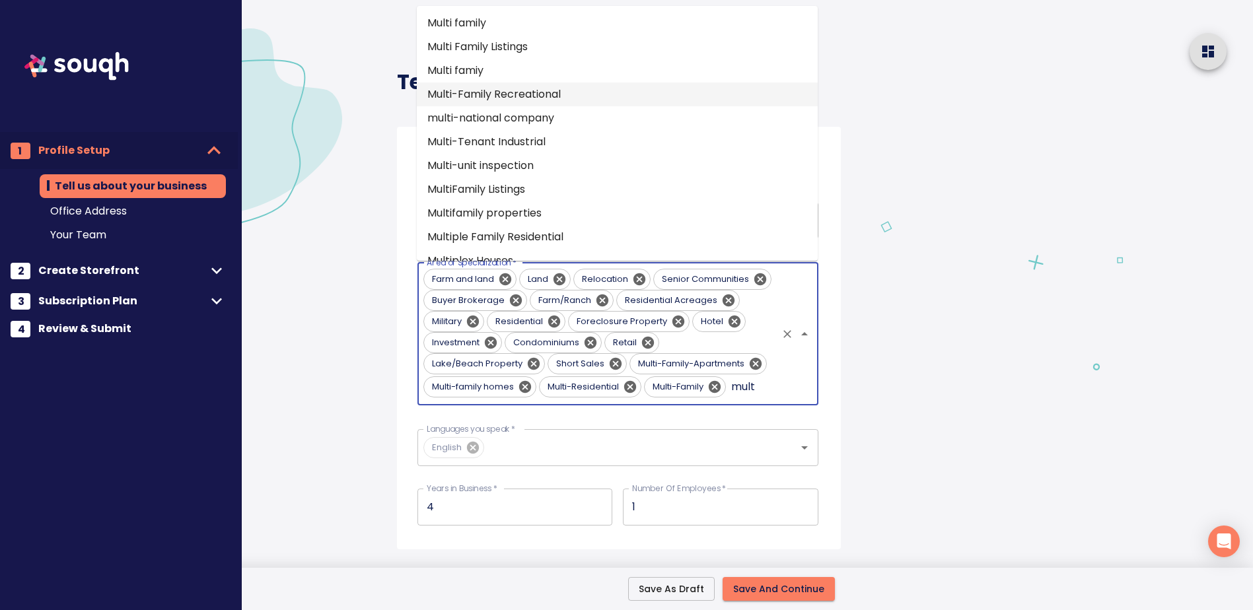
type input "multi"
click at [505, 52] on li "Multi Family Listings" at bounding box center [617, 47] width 401 height 24
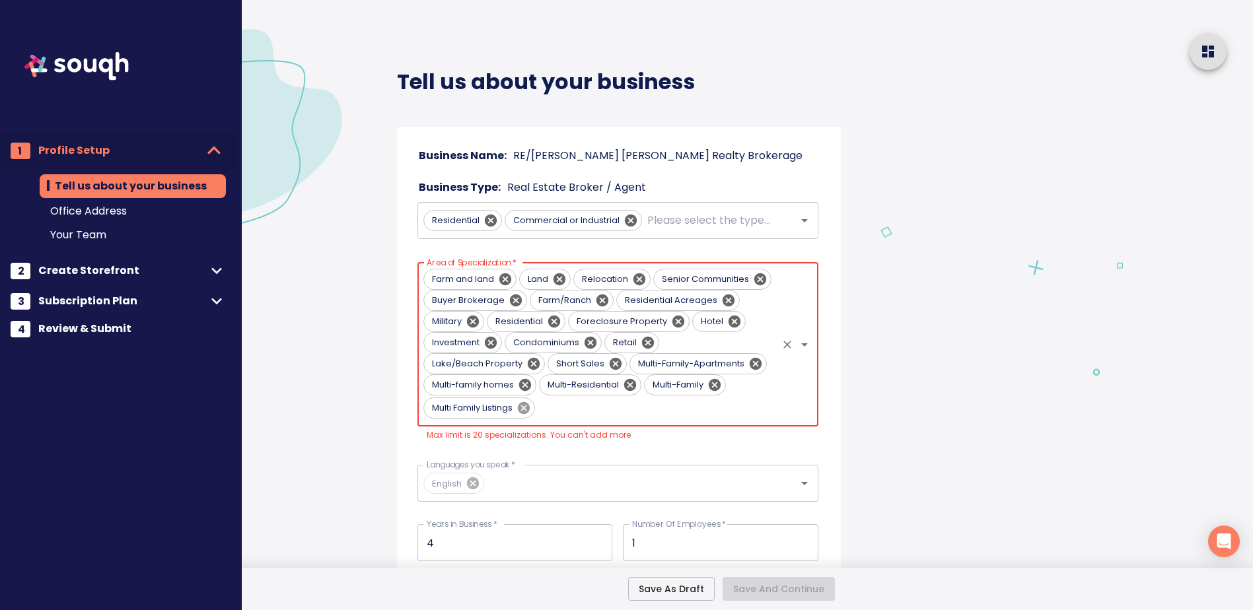
click at [526, 407] on icon at bounding box center [524, 408] width 15 height 15
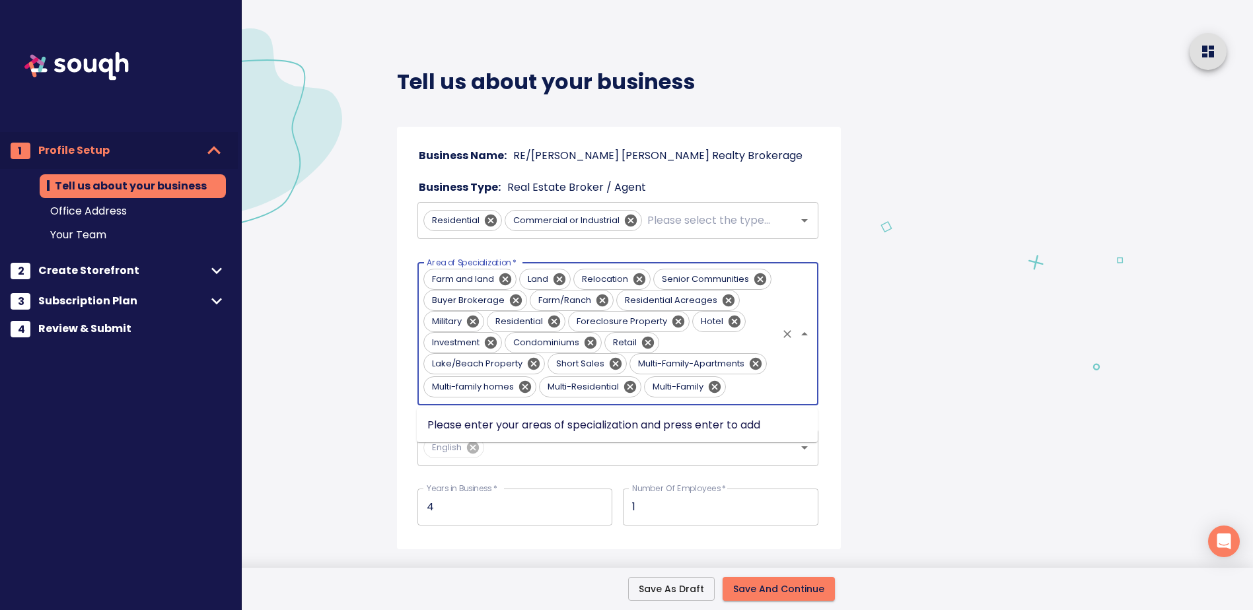
click at [753, 394] on input "Area of Specialization   *" at bounding box center [752, 387] width 47 height 25
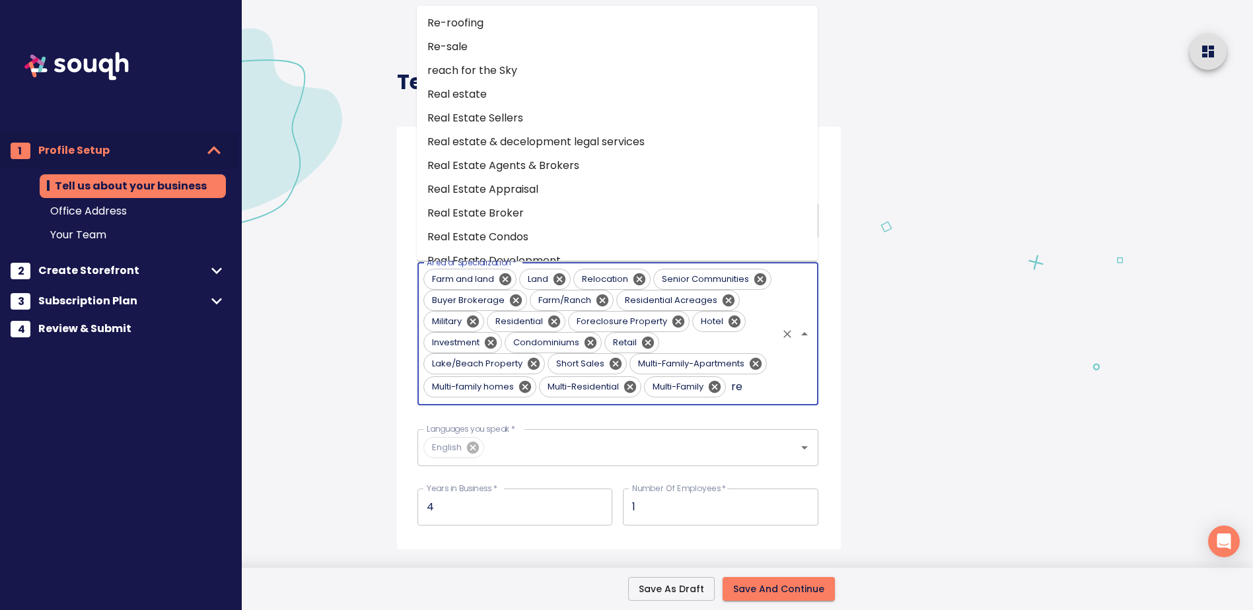
type input "res"
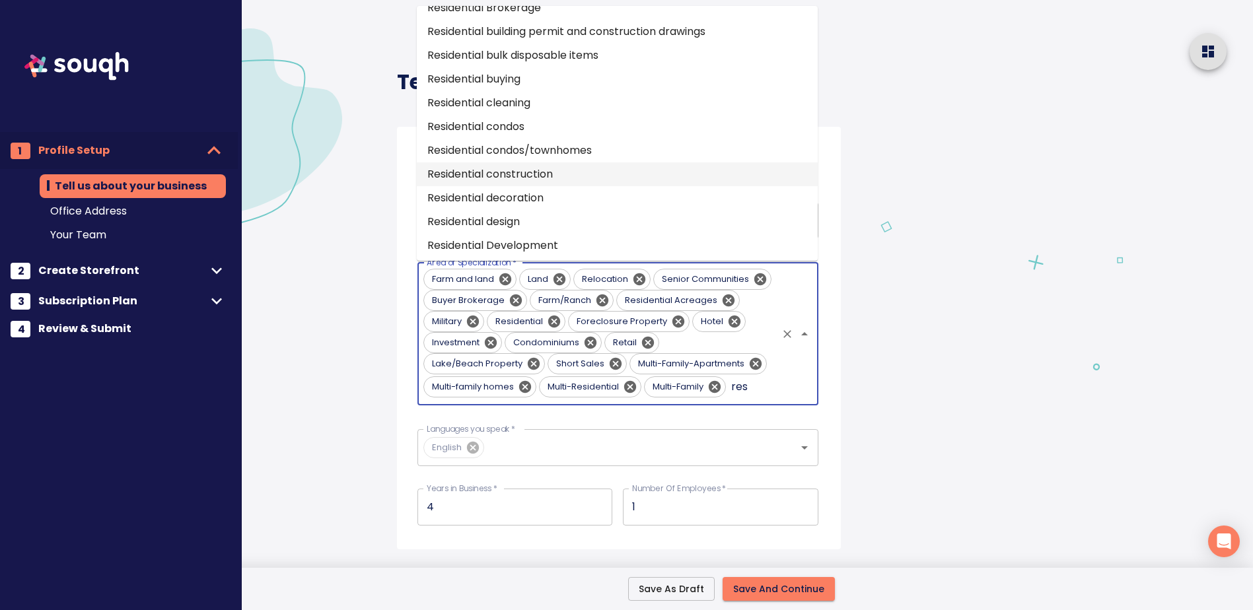
scroll to position [529, 0]
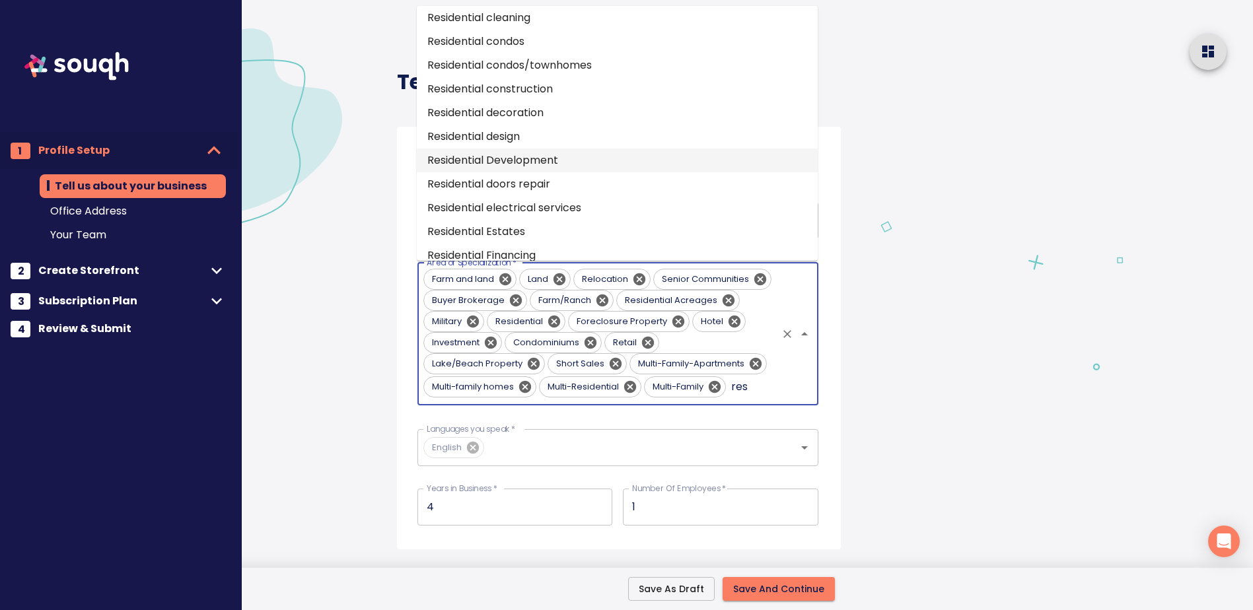
click at [520, 162] on li "Residential Development" at bounding box center [617, 161] width 401 height 24
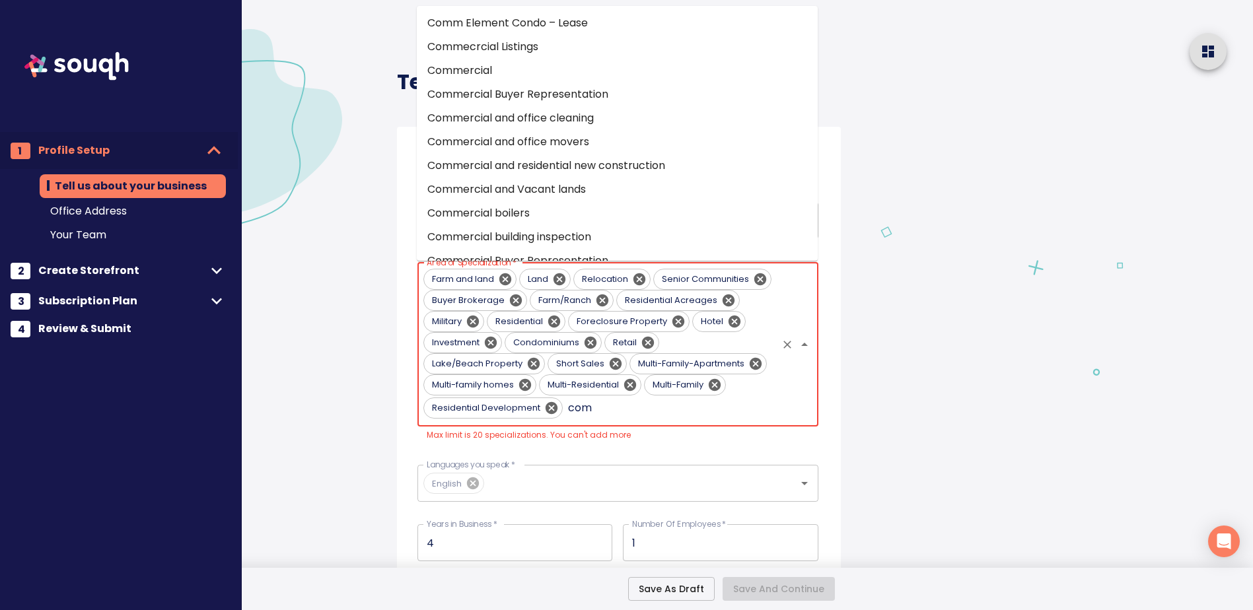
scroll to position [443, 0]
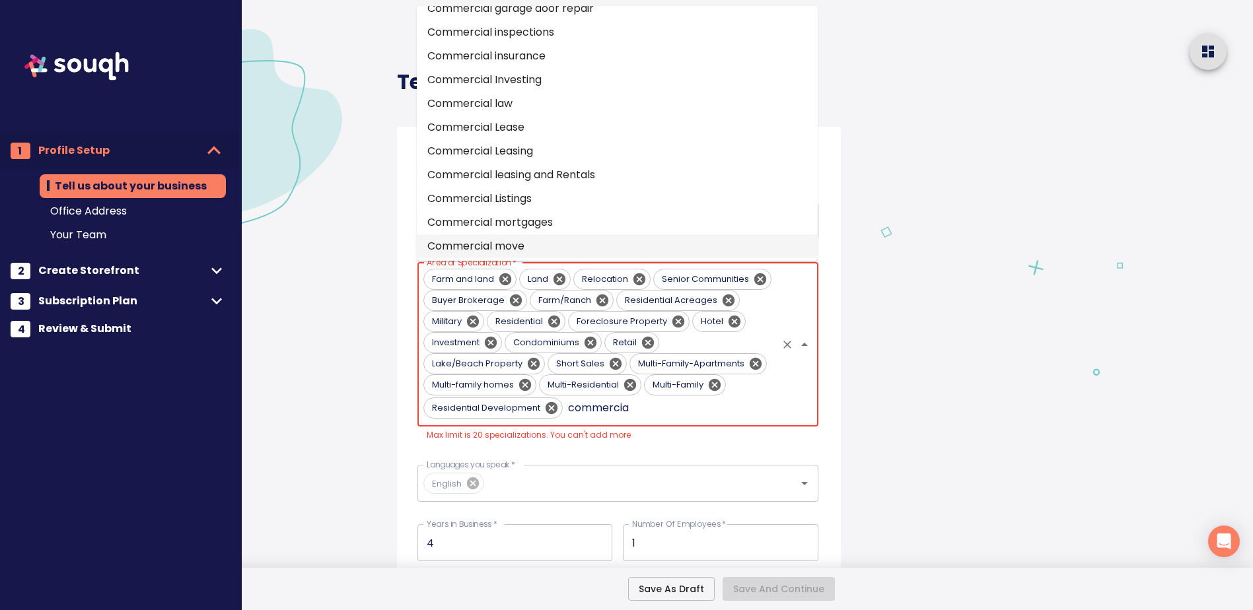
type input "commercial"
click at [515, 178] on li "Commercial leasing and Rentals" at bounding box center [617, 175] width 401 height 24
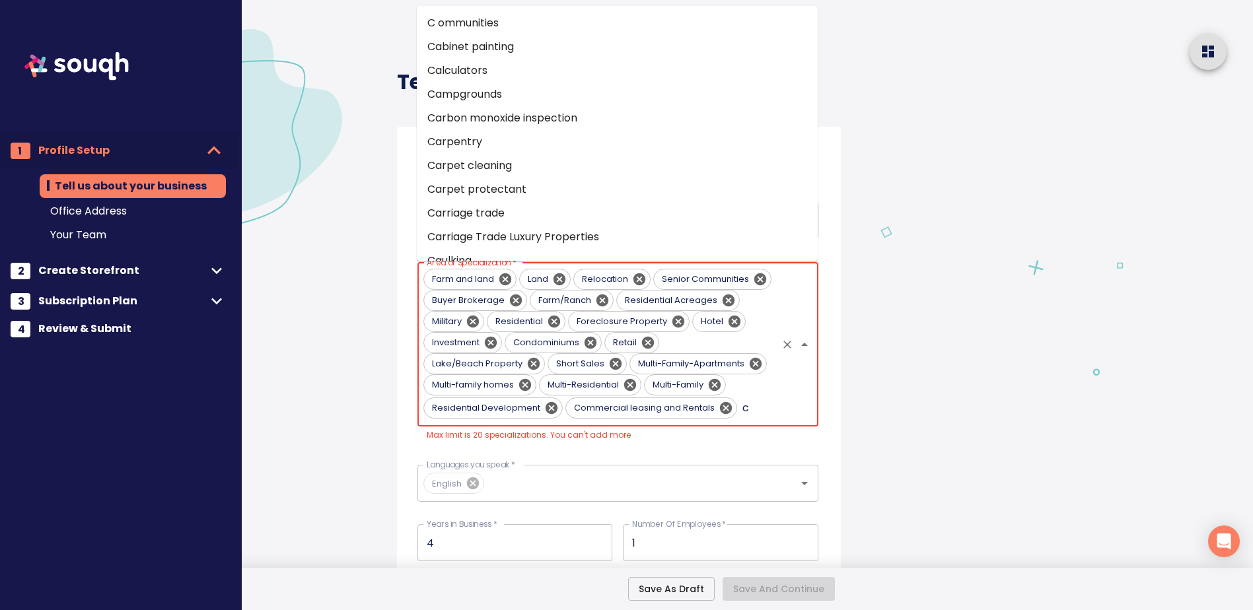
scroll to position [371, 0]
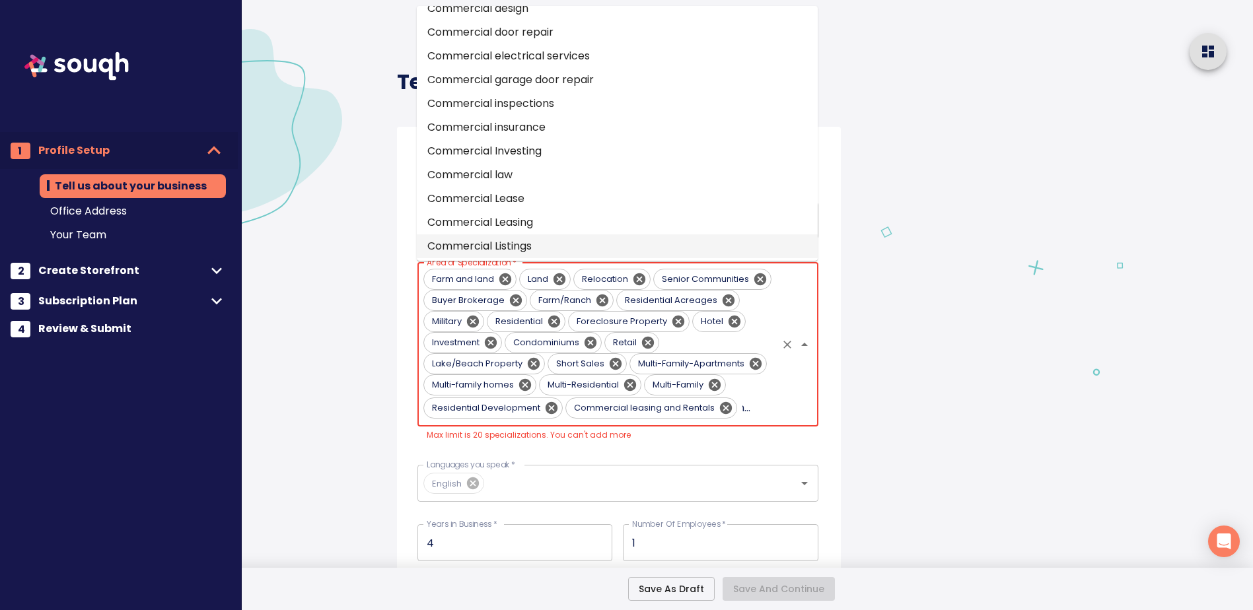
type input "commercial"
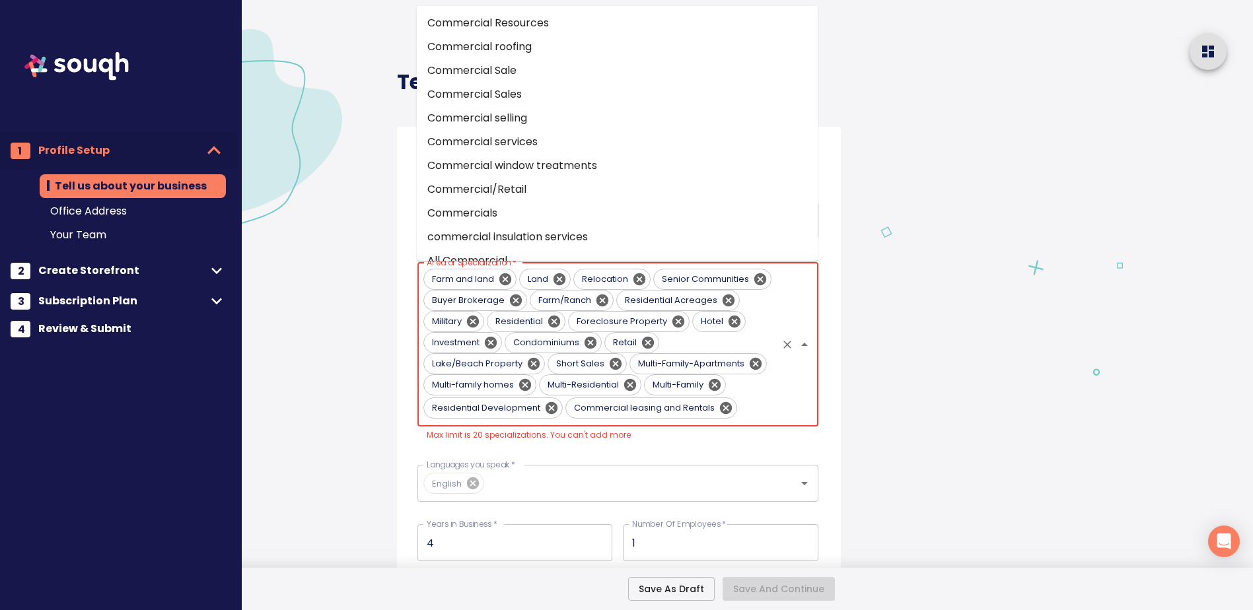
scroll to position [768, 0]
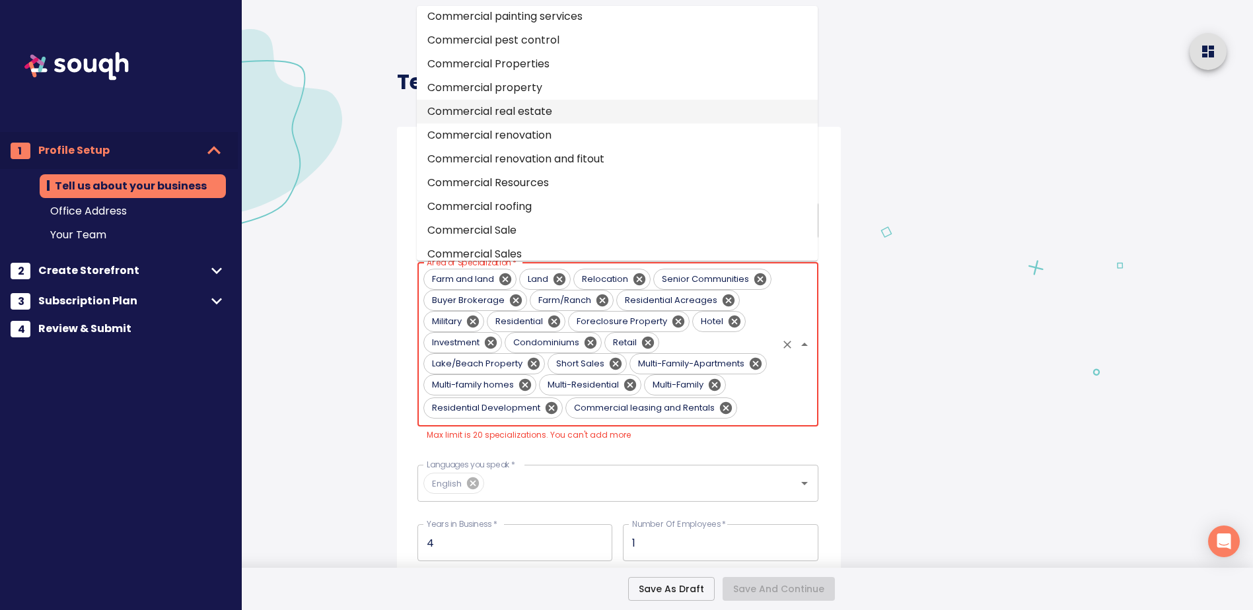
click at [542, 106] on li "Commercial real estate" at bounding box center [617, 112] width 401 height 24
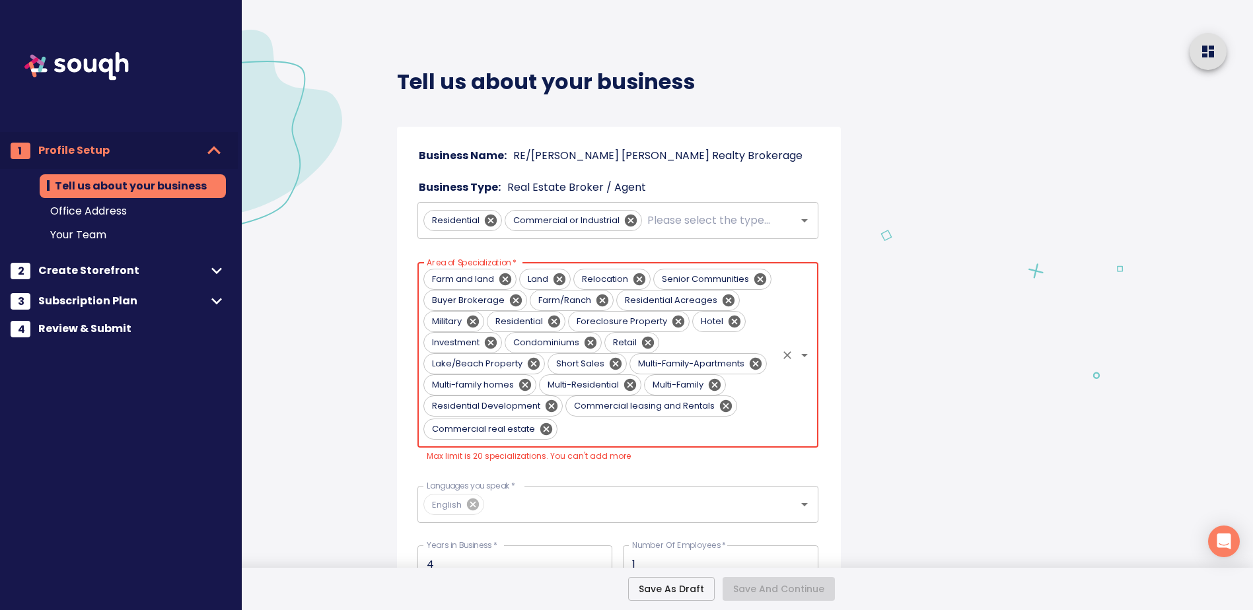
scroll to position [0, 0]
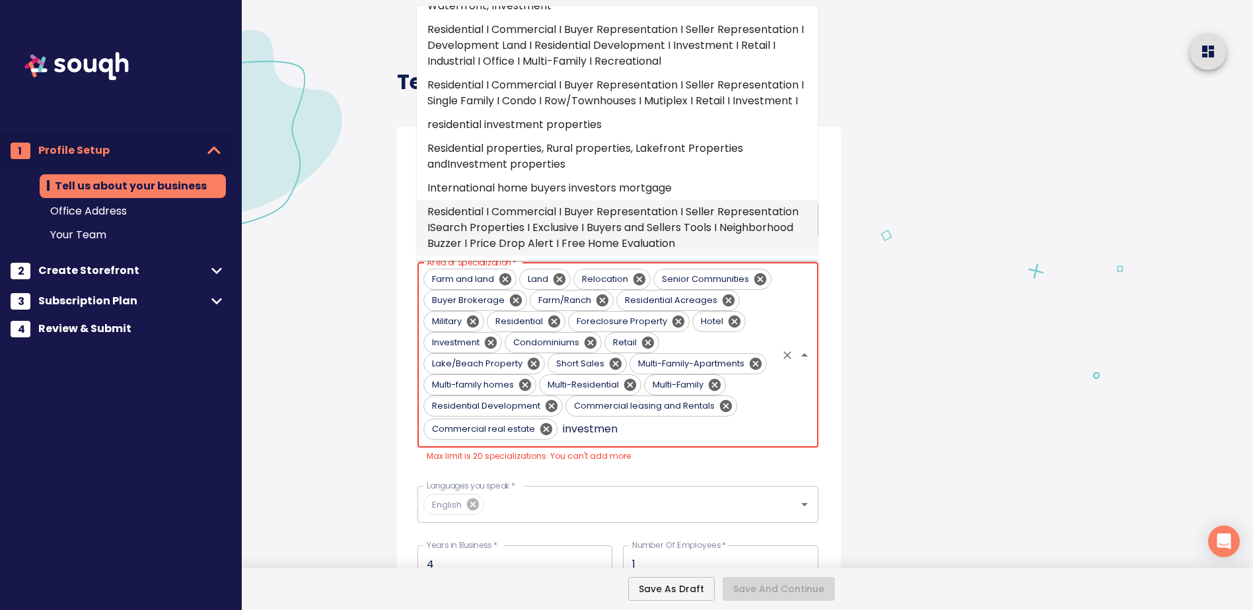
type input "investment"
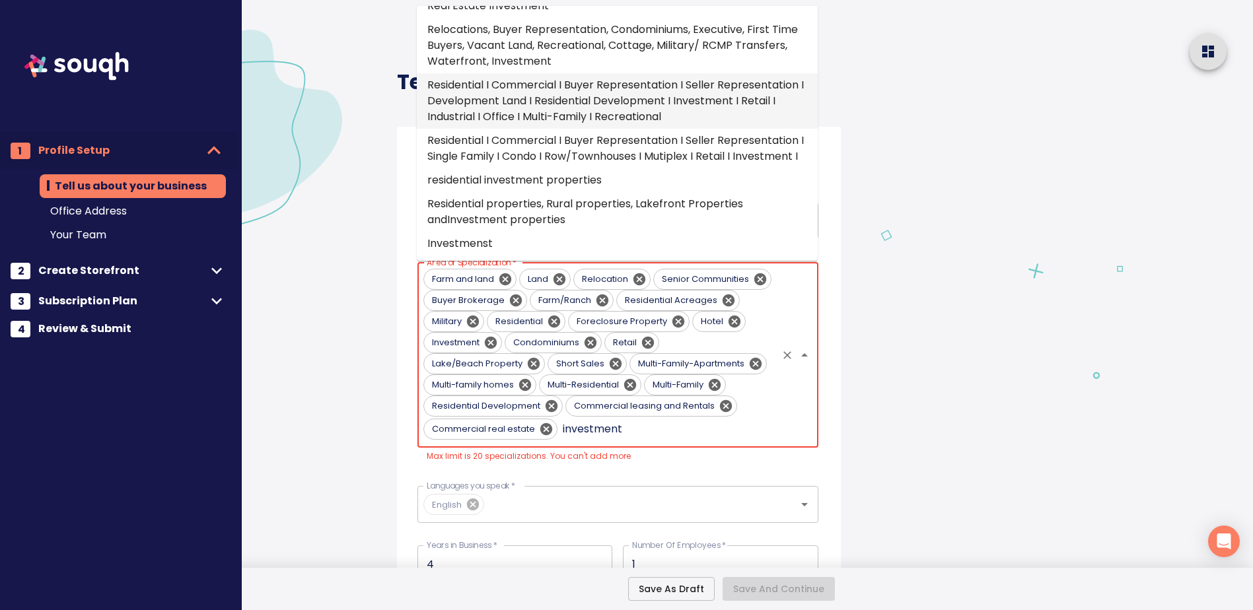
click at [665, 85] on li "Residential I Commercial I Buyer Representation I Seller Representation I Devel…" at bounding box center [617, 100] width 401 height 55
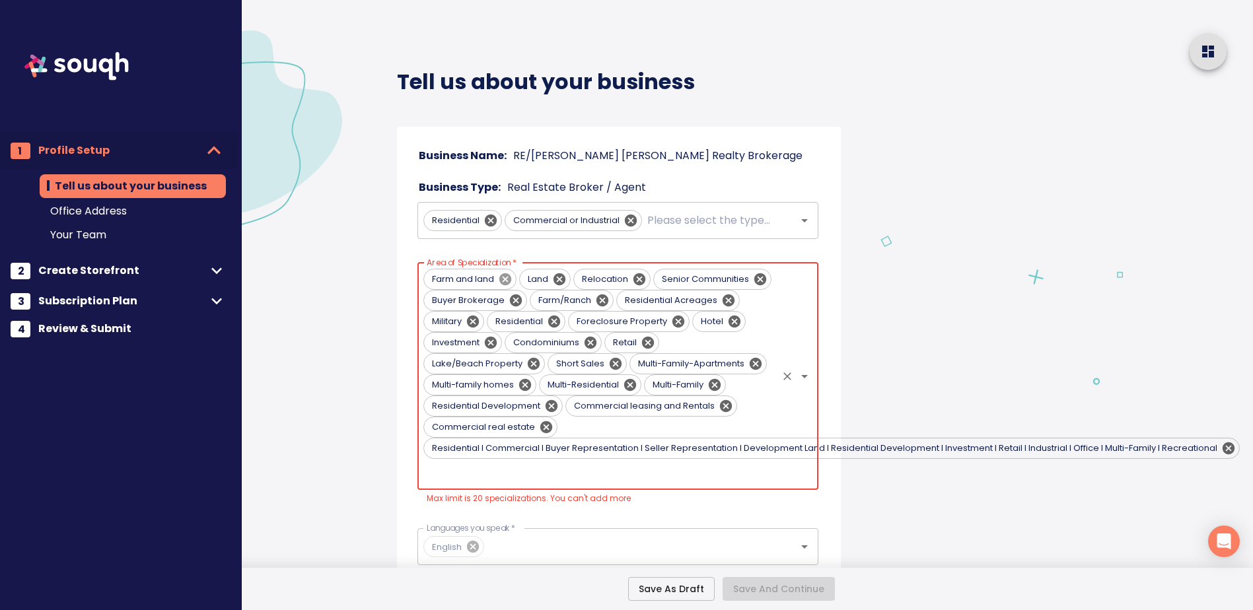
click at [503, 276] on icon at bounding box center [505, 279] width 12 height 12
click at [731, 321] on icon at bounding box center [734, 321] width 15 height 15
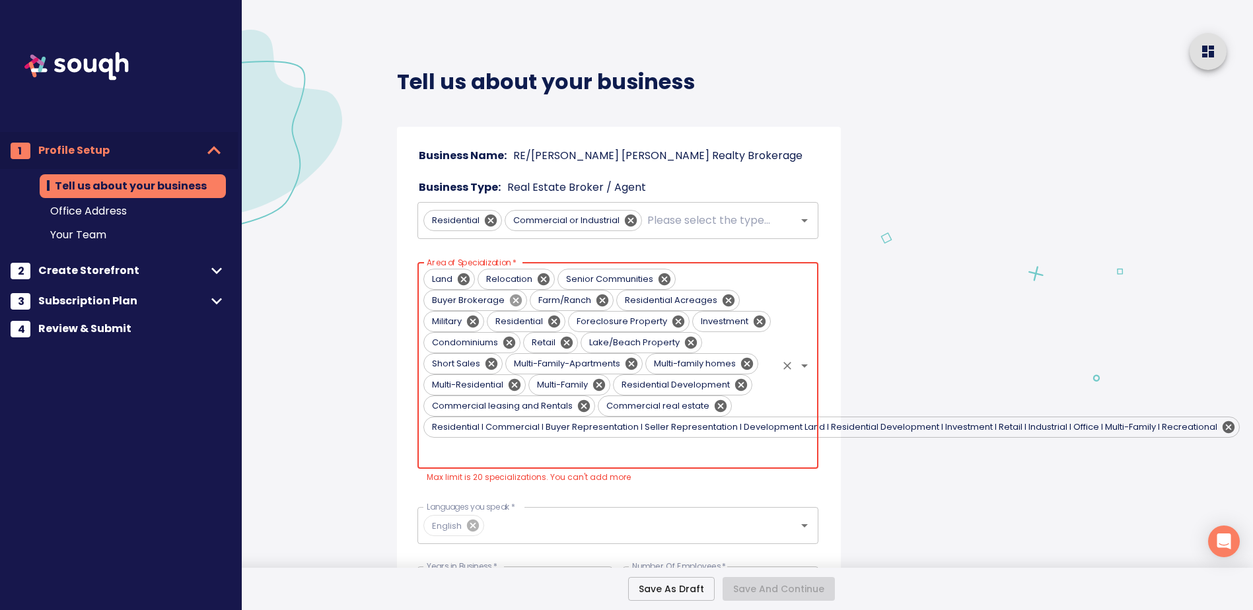
click at [511, 300] on icon at bounding box center [515, 300] width 12 height 12
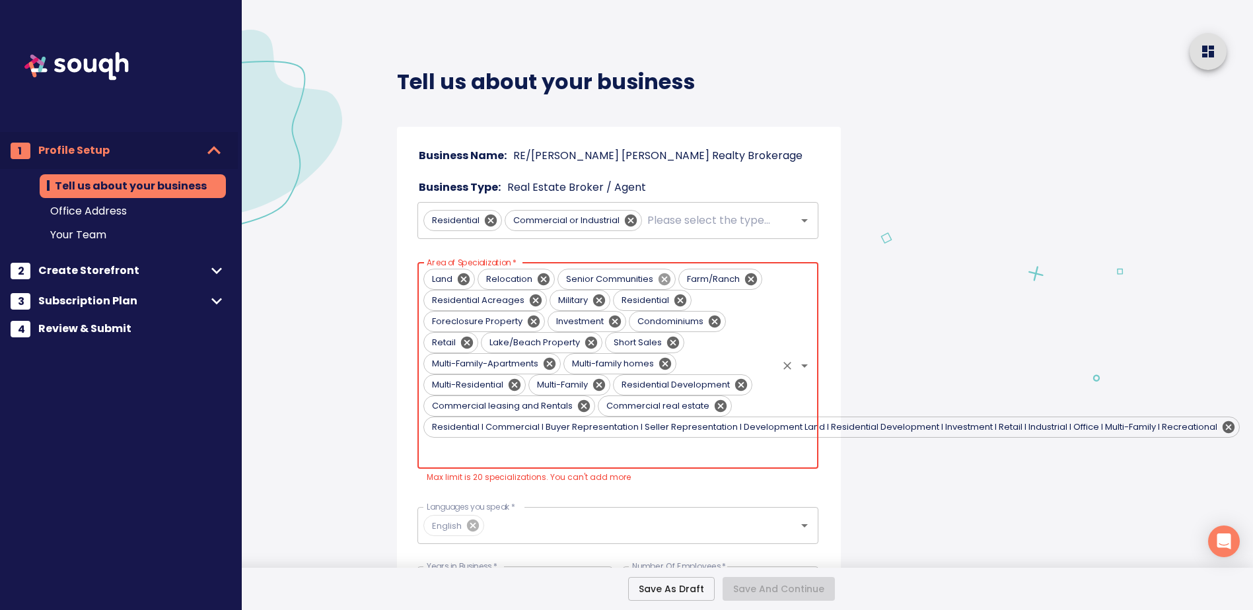
click at [661, 279] on icon at bounding box center [664, 279] width 12 height 12
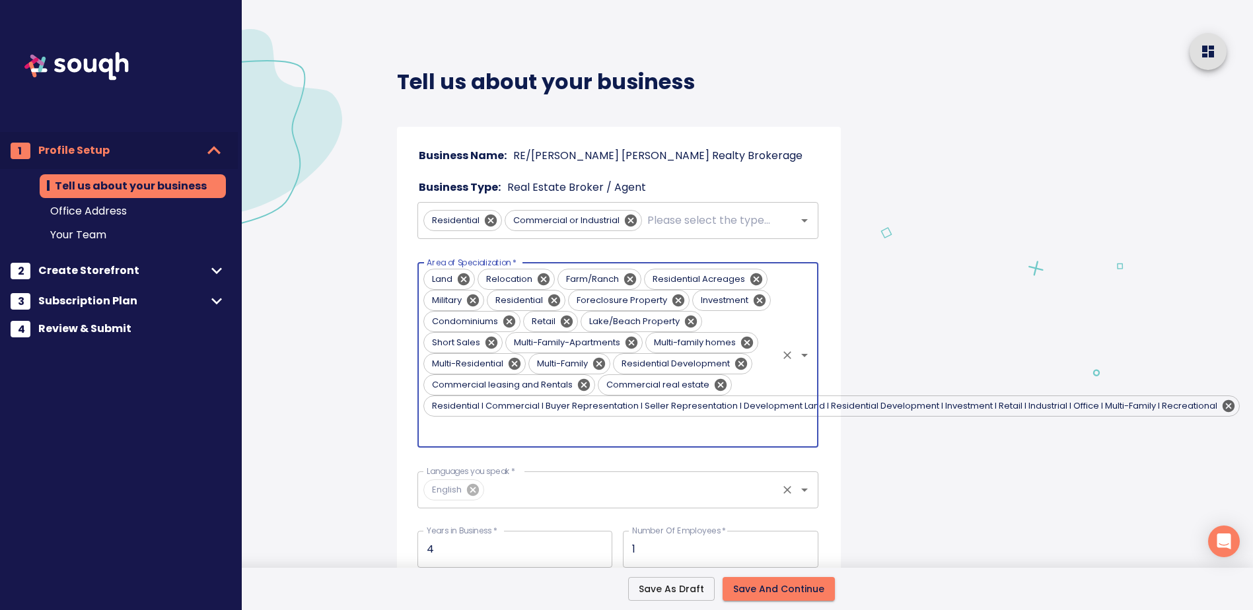
click at [659, 505] on div "English Languages you speak *" at bounding box center [618, 490] width 401 height 37
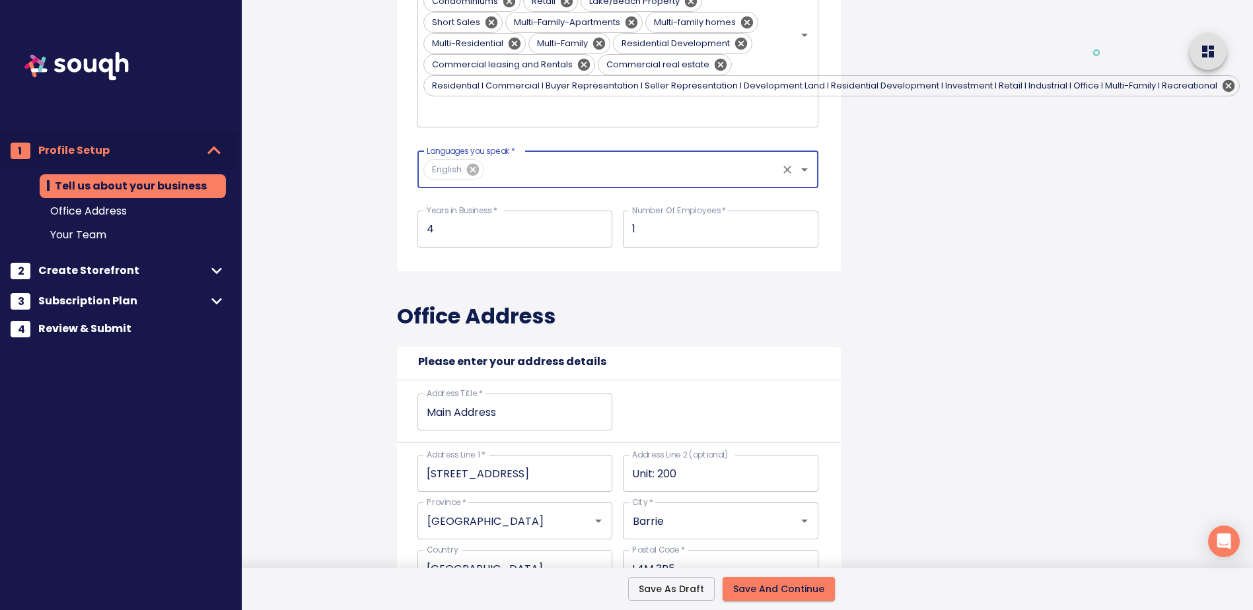
scroll to position [330, 0]
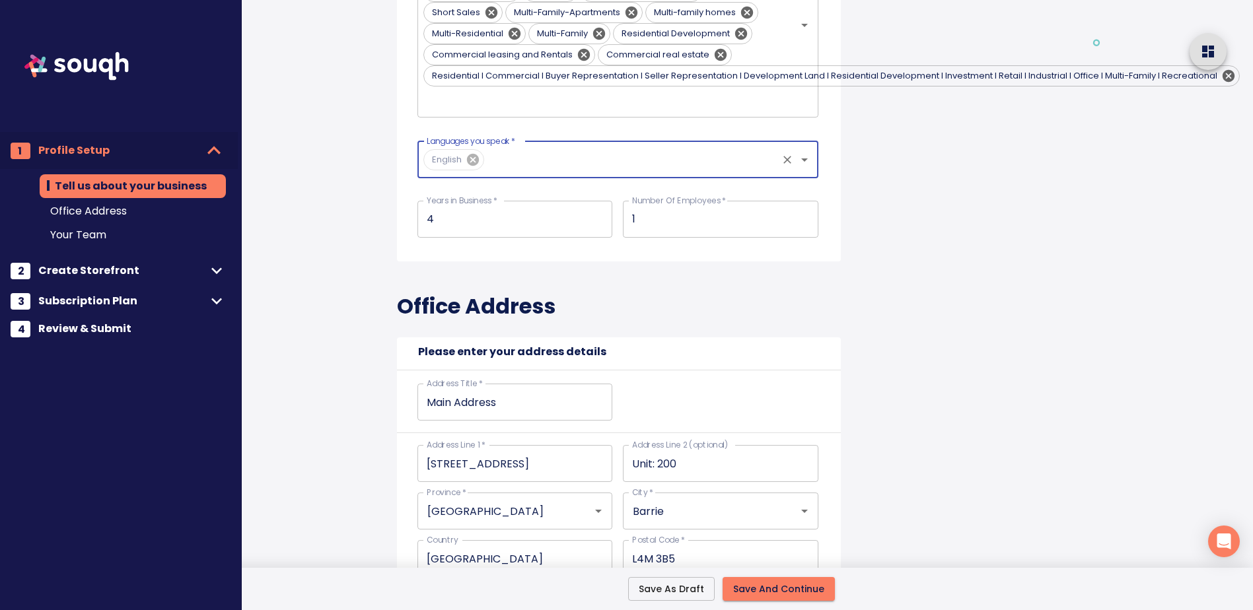
click at [498, 223] on input "4" at bounding box center [516, 219] width 196 height 37
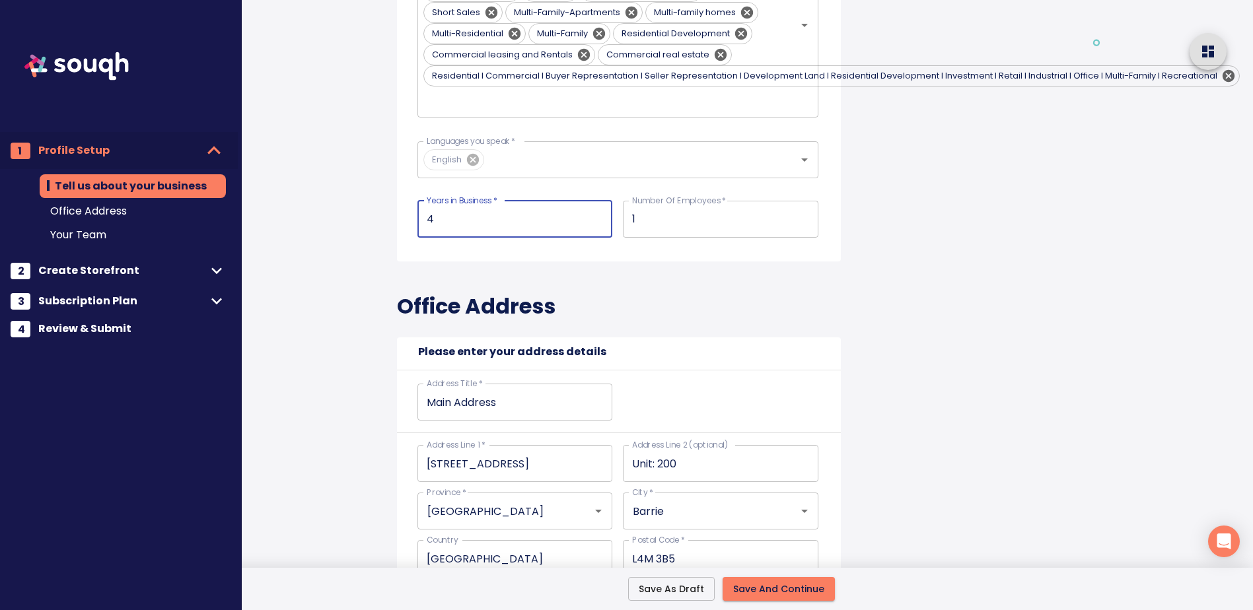
drag, startPoint x: 498, startPoint y: 223, endPoint x: 376, endPoint y: 223, distance: 122.2
click at [376, 223] on div "Tell us about your business Business Name: RE/[PERSON_NAME] [PERSON_NAME] Realt…" at bounding box center [621, 499] width 591 height 1658
type input "8"
click at [659, 305] on div "Office Address Please enter your address details Address Title   * Main Address…" at bounding box center [619, 467] width 444 height 410
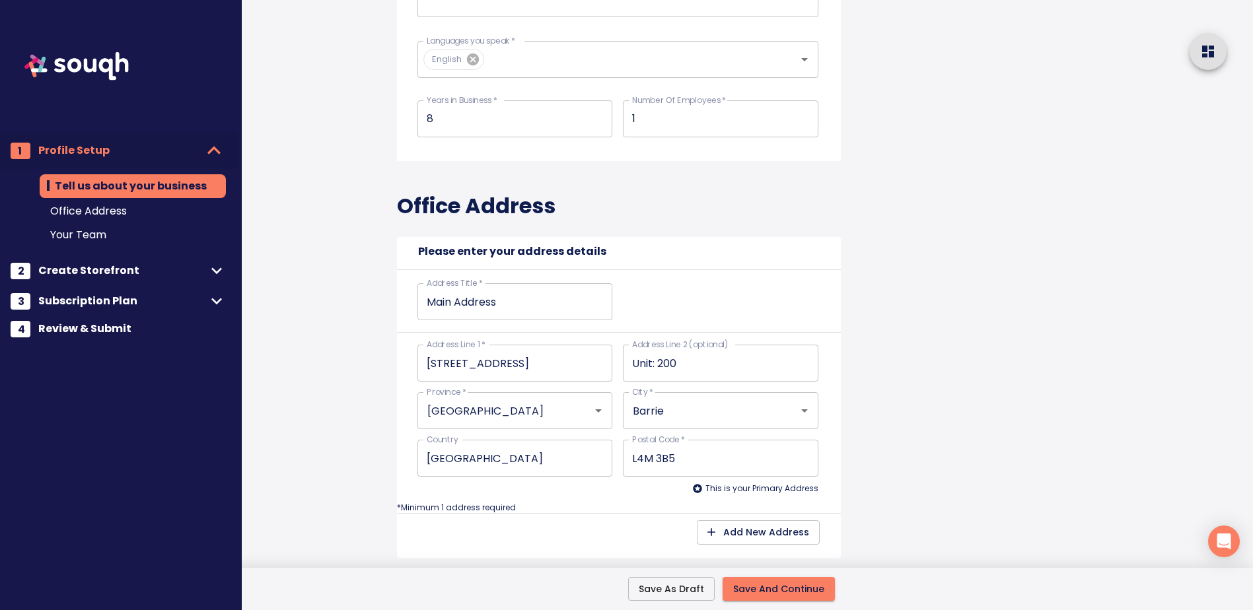
scroll to position [462, 0]
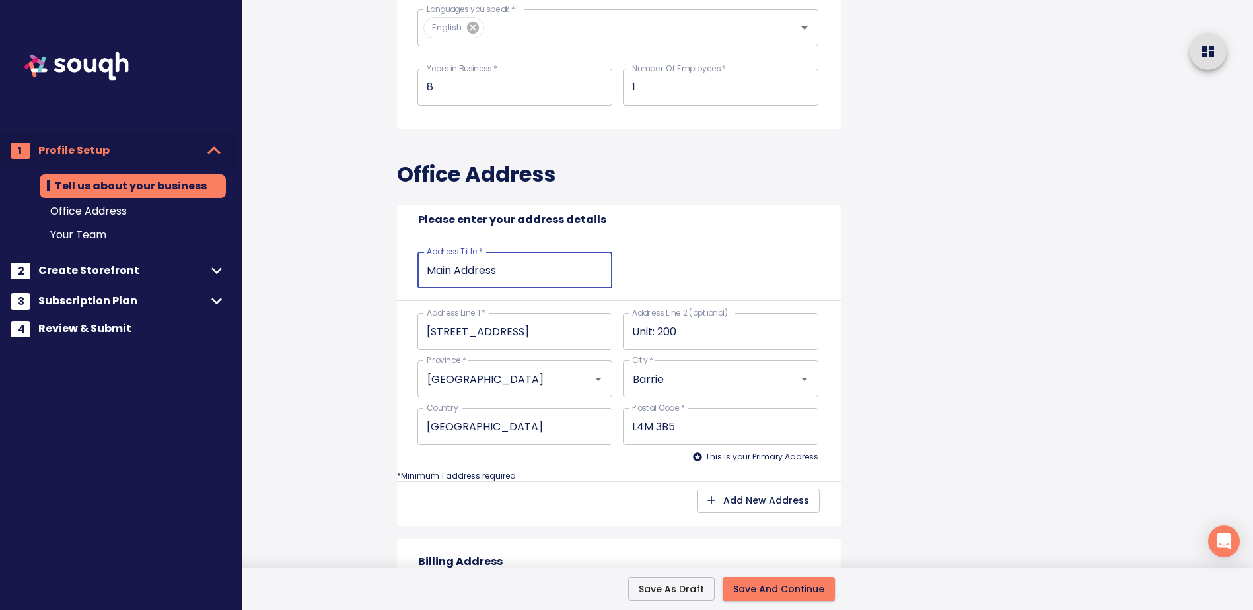
drag, startPoint x: 546, startPoint y: 274, endPoint x: 340, endPoint y: 274, distance: 206.1
click at [340, 274] on div "Tell us about your business Business Name: RE/[PERSON_NAME] [PERSON_NAME] Realt…" at bounding box center [621, 367] width 591 height 1658
type input "O"
type input "Of"
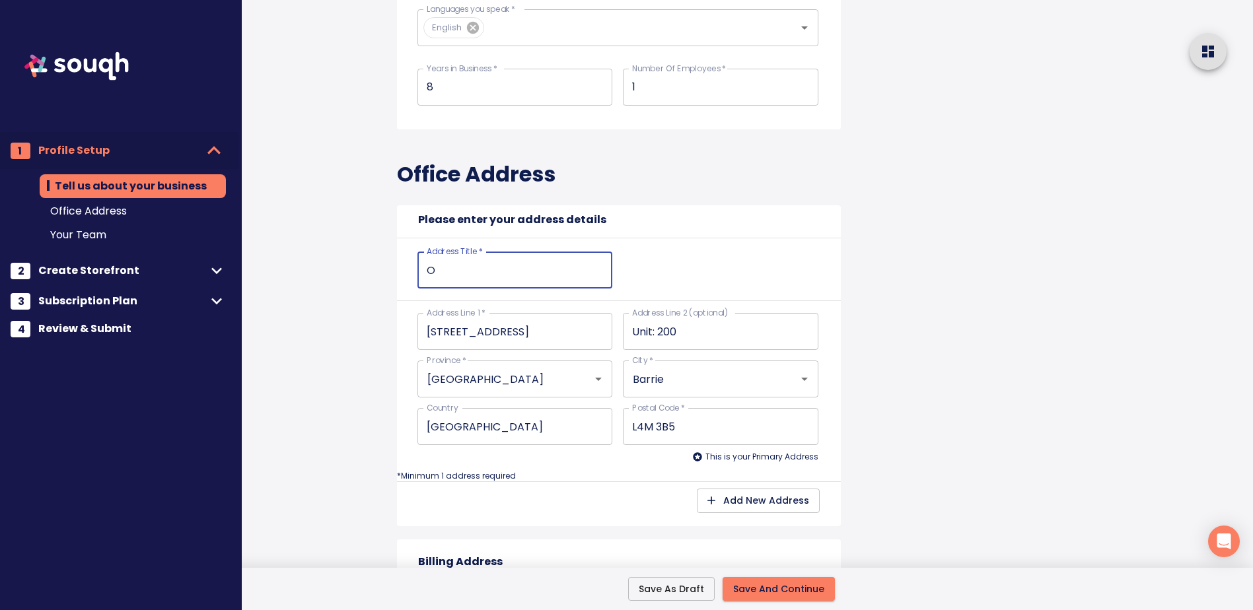
type input "Of"
type input "Ofc"
type input "Of"
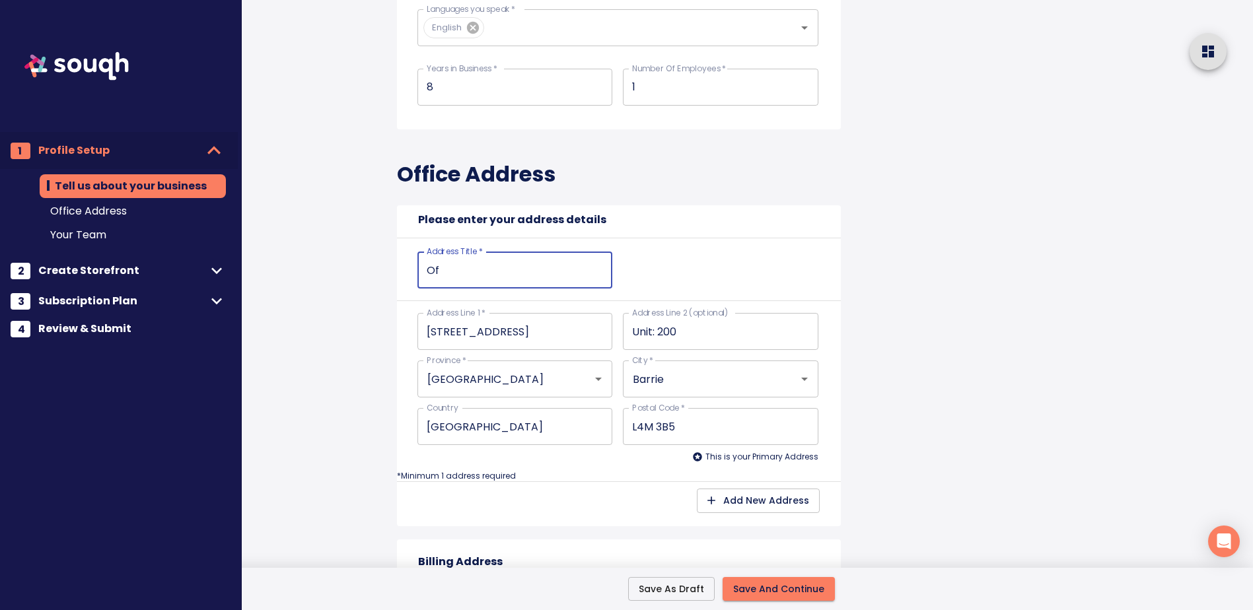
type input "Off"
type input "Offi"
type input "Offic"
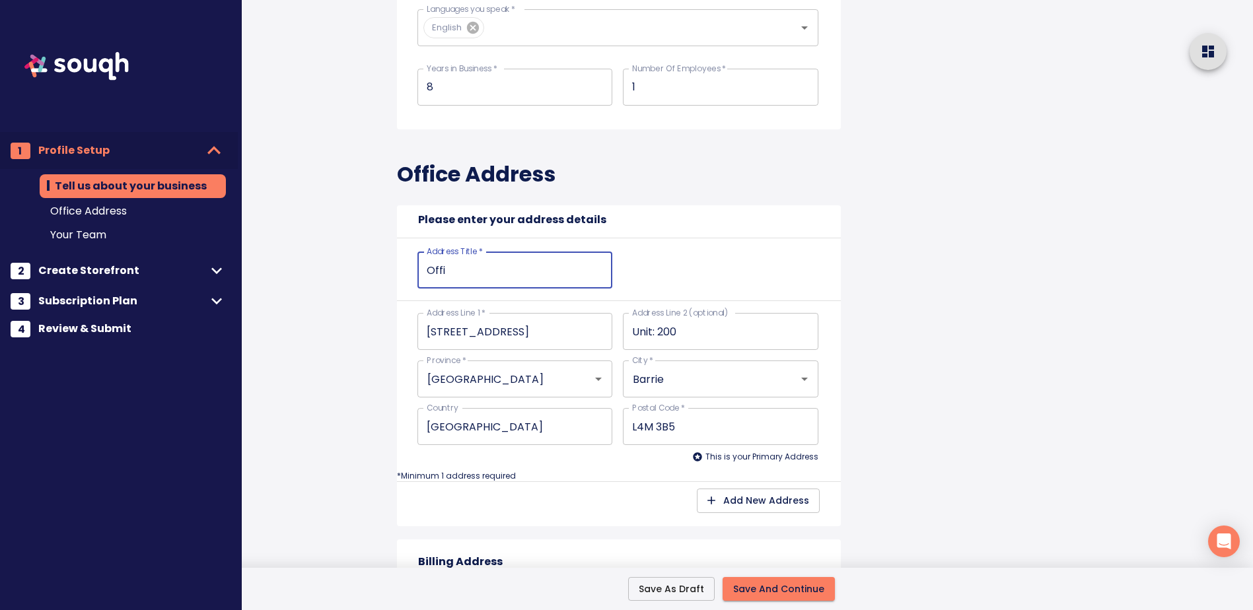
type input "Offic"
type input "Office"
drag, startPoint x: 443, startPoint y: 330, endPoint x: 266, endPoint y: 324, distance: 176.5
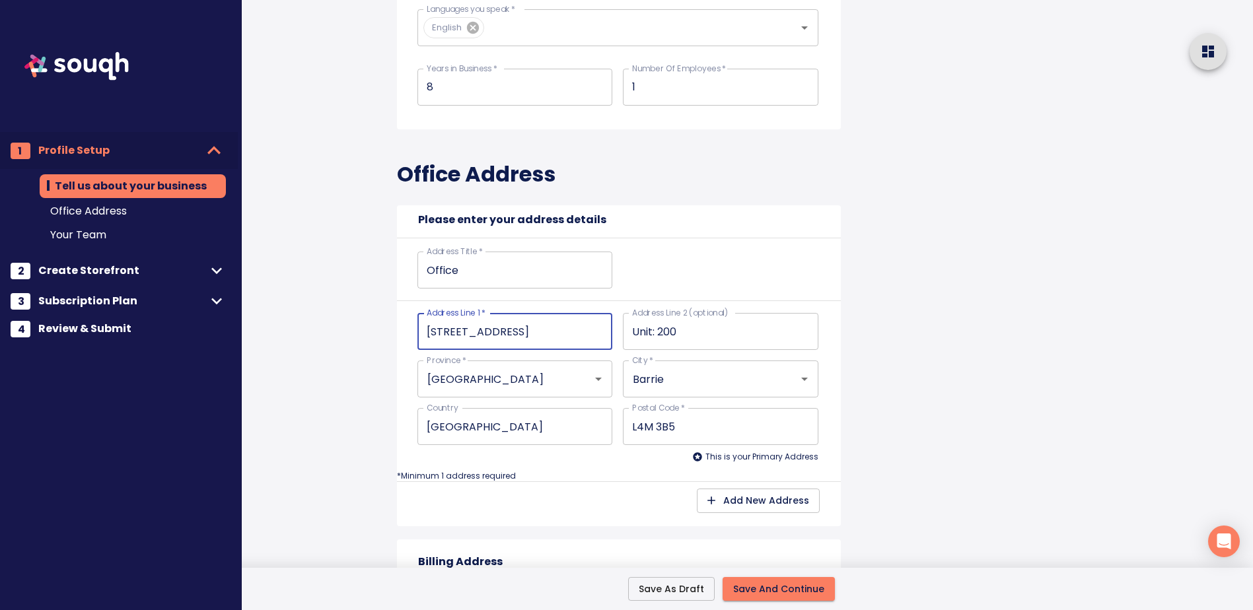
click at [270, 325] on div "Tell us about your business Business Name: RE/[PERSON_NAME] [PERSON_NAME] Realt…" at bounding box center [747, 367] width 1012 height 1658
type input "[STREET_ADDRESS]"
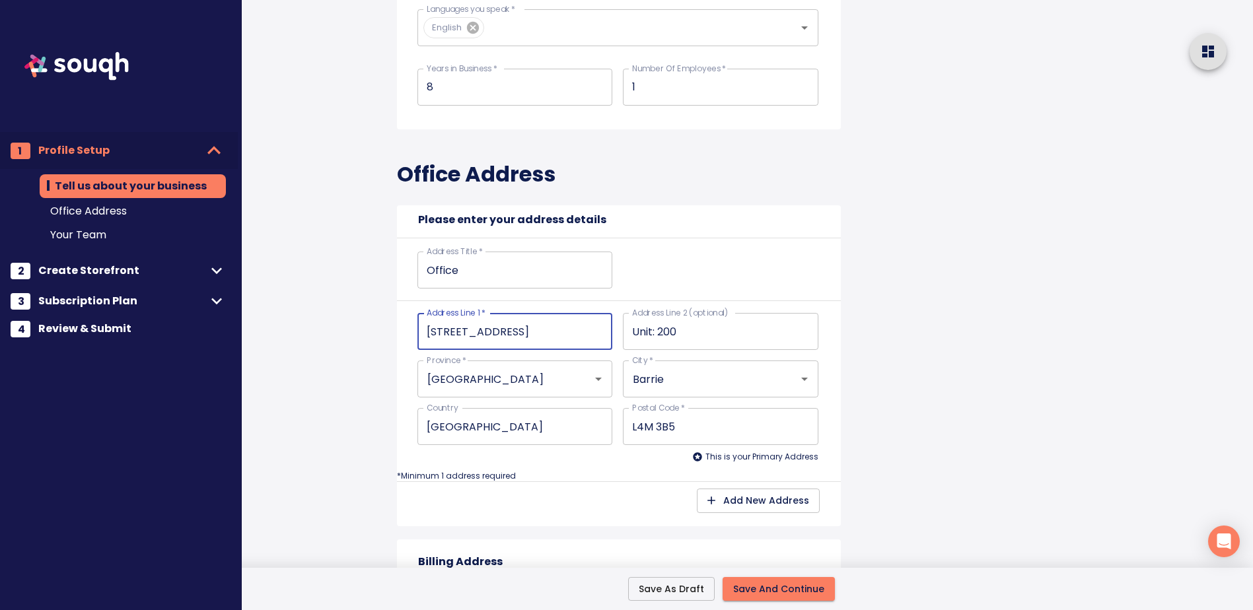
type input "[STREET_ADDRESS]"
click at [712, 437] on input "L4M 3B5" at bounding box center [721, 426] width 196 height 37
type input "L4M 3B"
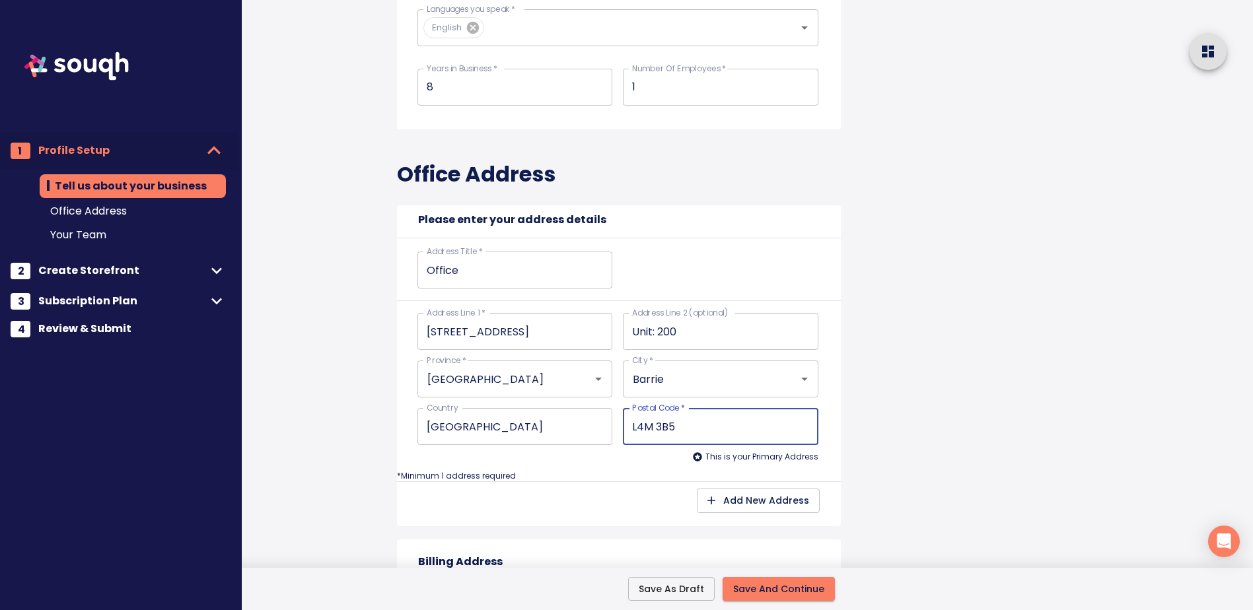
type input "L4M 3B"
type input "L4M 3B6"
click at [855, 425] on div "Tell us about your business Business Name: RE/[PERSON_NAME] [PERSON_NAME] Realt…" at bounding box center [619, 373] width 476 height 1645
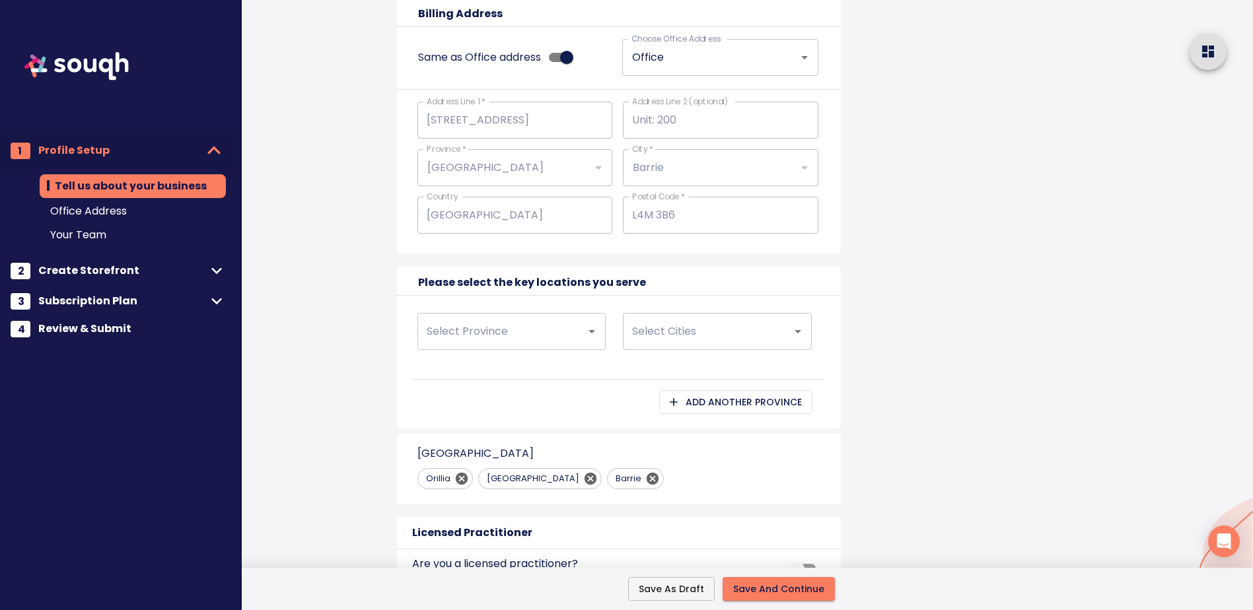
scroll to position [1048, 0]
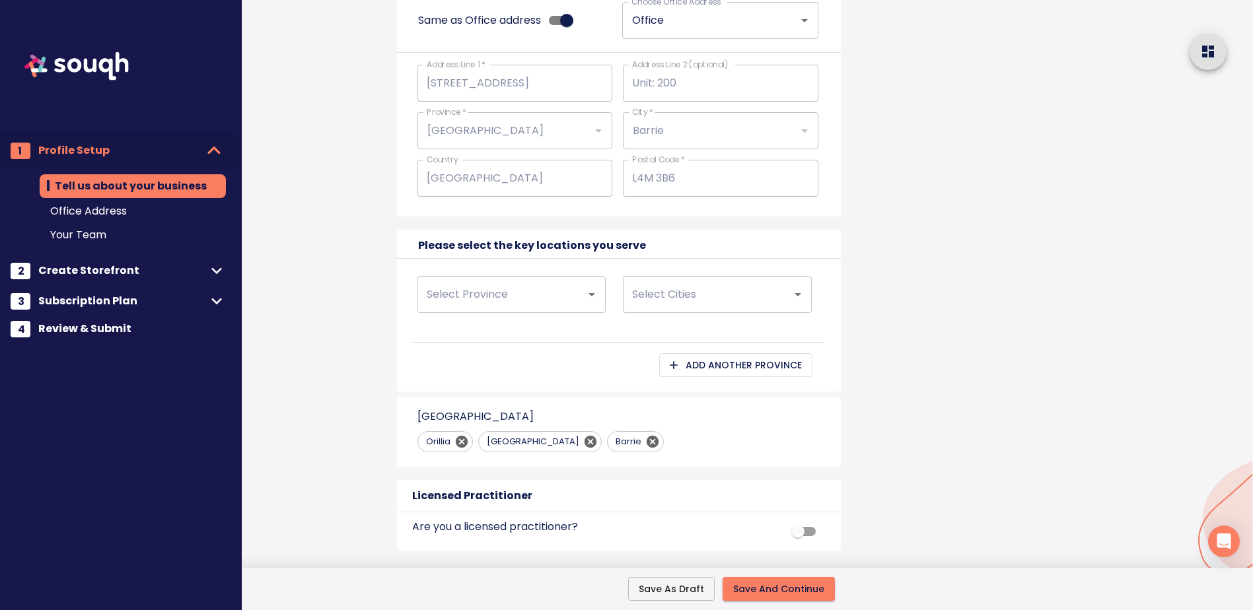
click at [565, 297] on div "Select Province" at bounding box center [512, 294] width 189 height 37
drag, startPoint x: 558, startPoint y: 330, endPoint x: 631, endPoint y: 326, distance: 73.4
click at [558, 330] on li "[GEOGRAPHIC_DATA]" at bounding box center [511, 333] width 189 height 24
type input "[GEOGRAPHIC_DATA]"
click at [723, 293] on input "Select Cities" at bounding box center [699, 294] width 140 height 25
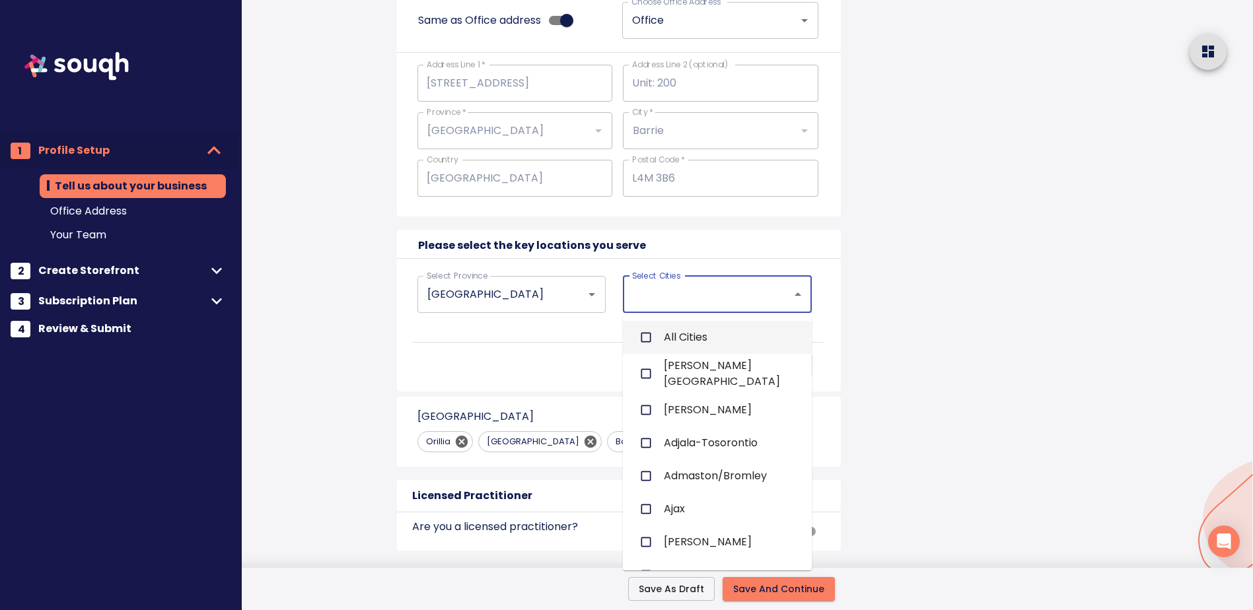
click at [644, 336] on input "checkbox" at bounding box center [646, 337] width 25 height 25
checkbox input "true"
click at [818, 294] on div "Select Cities All Cities Select Cities" at bounding box center [721, 295] width 206 height 48
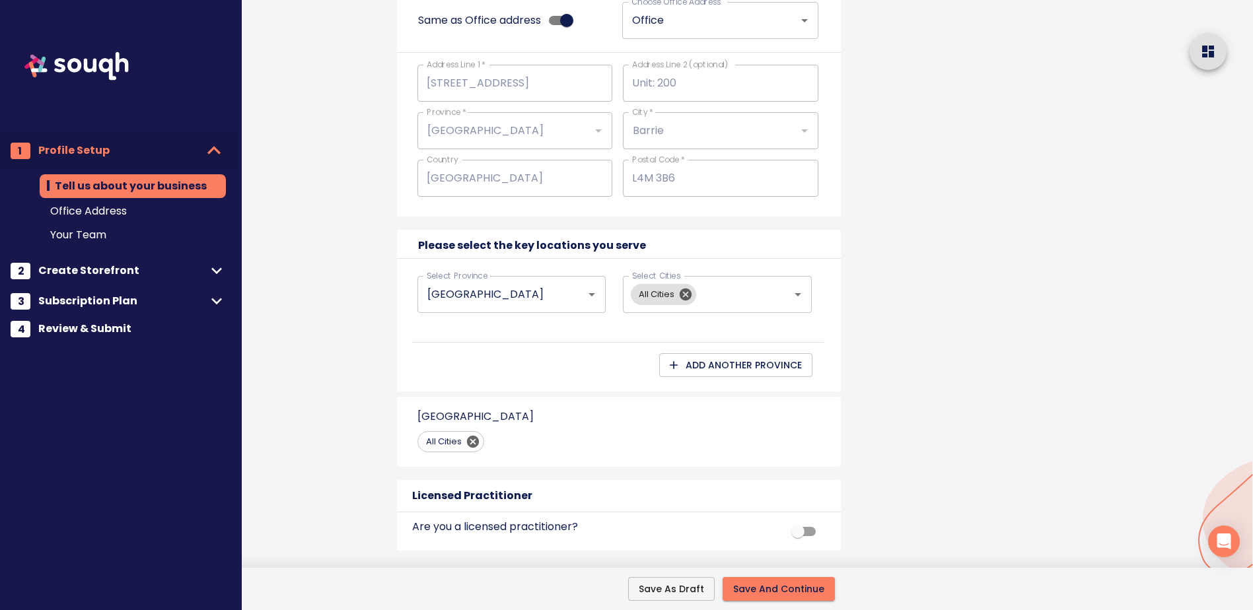
click at [811, 534] on input "checkbox" at bounding box center [797, 531] width 75 height 25
checkbox input "true"
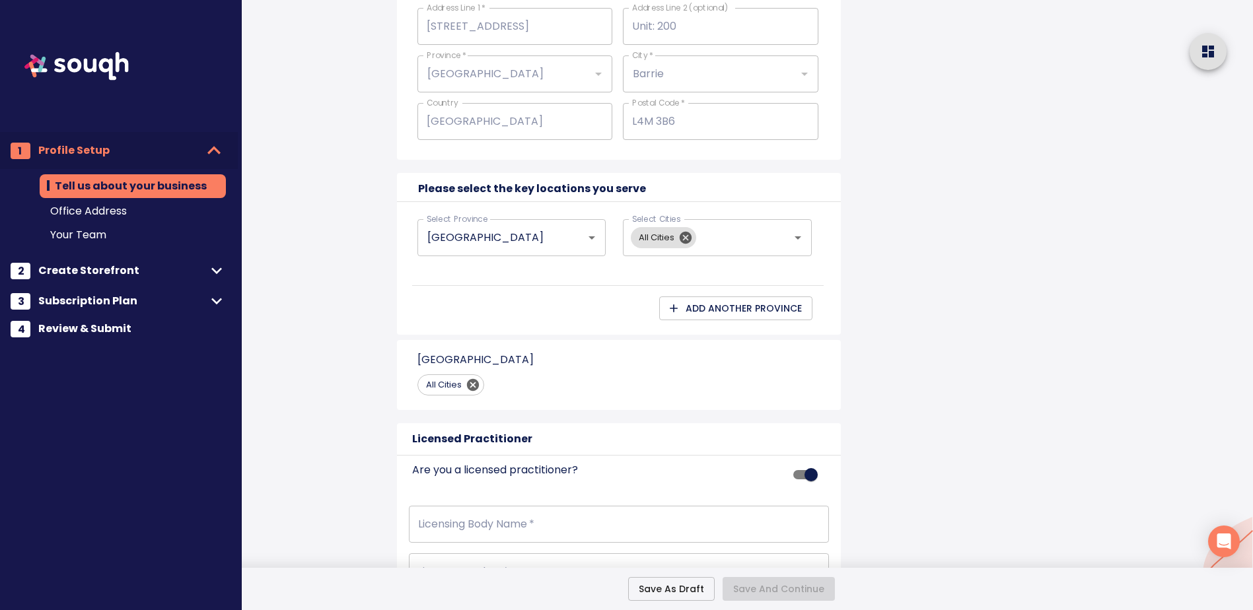
scroll to position [1163, 0]
